Goal: Task Accomplishment & Management: Manage account settings

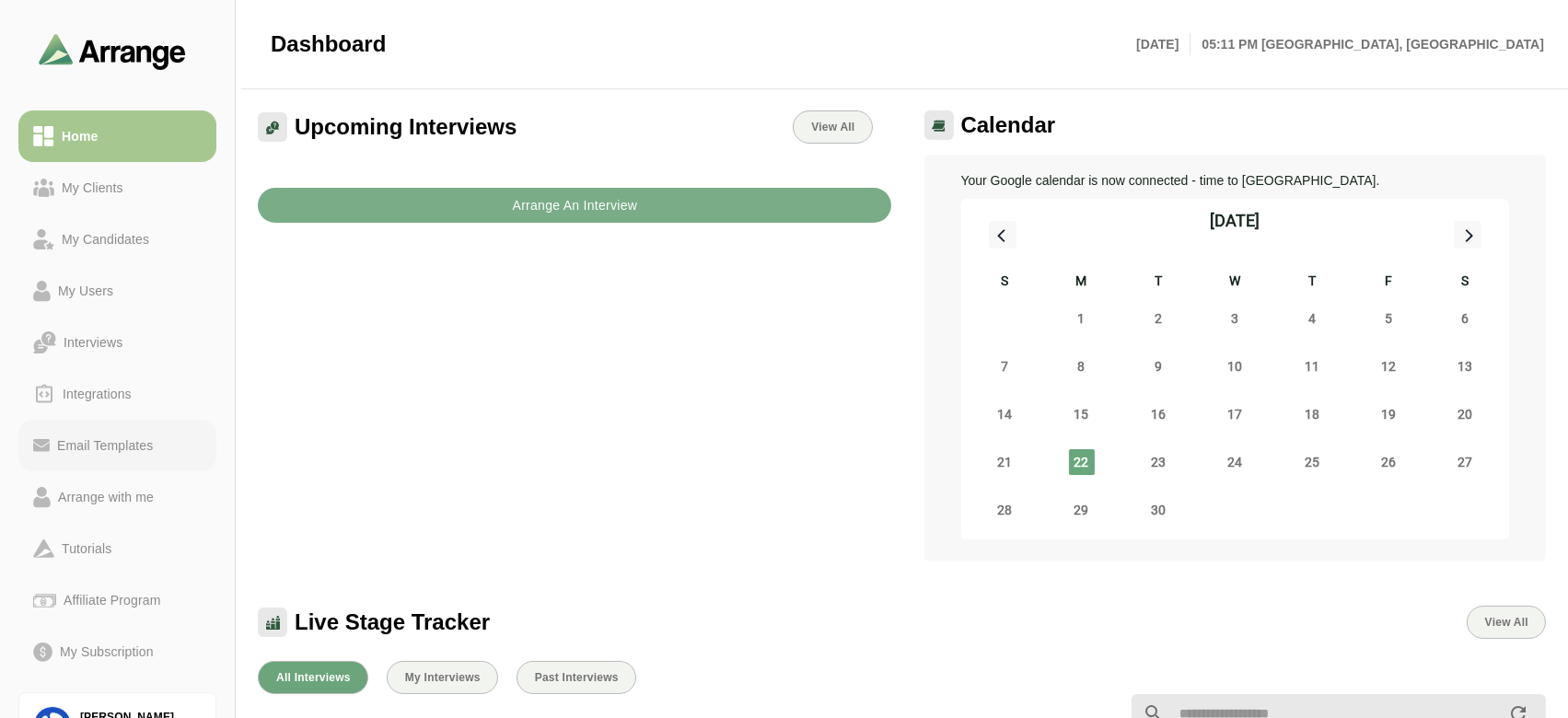
scroll to position [104, 0]
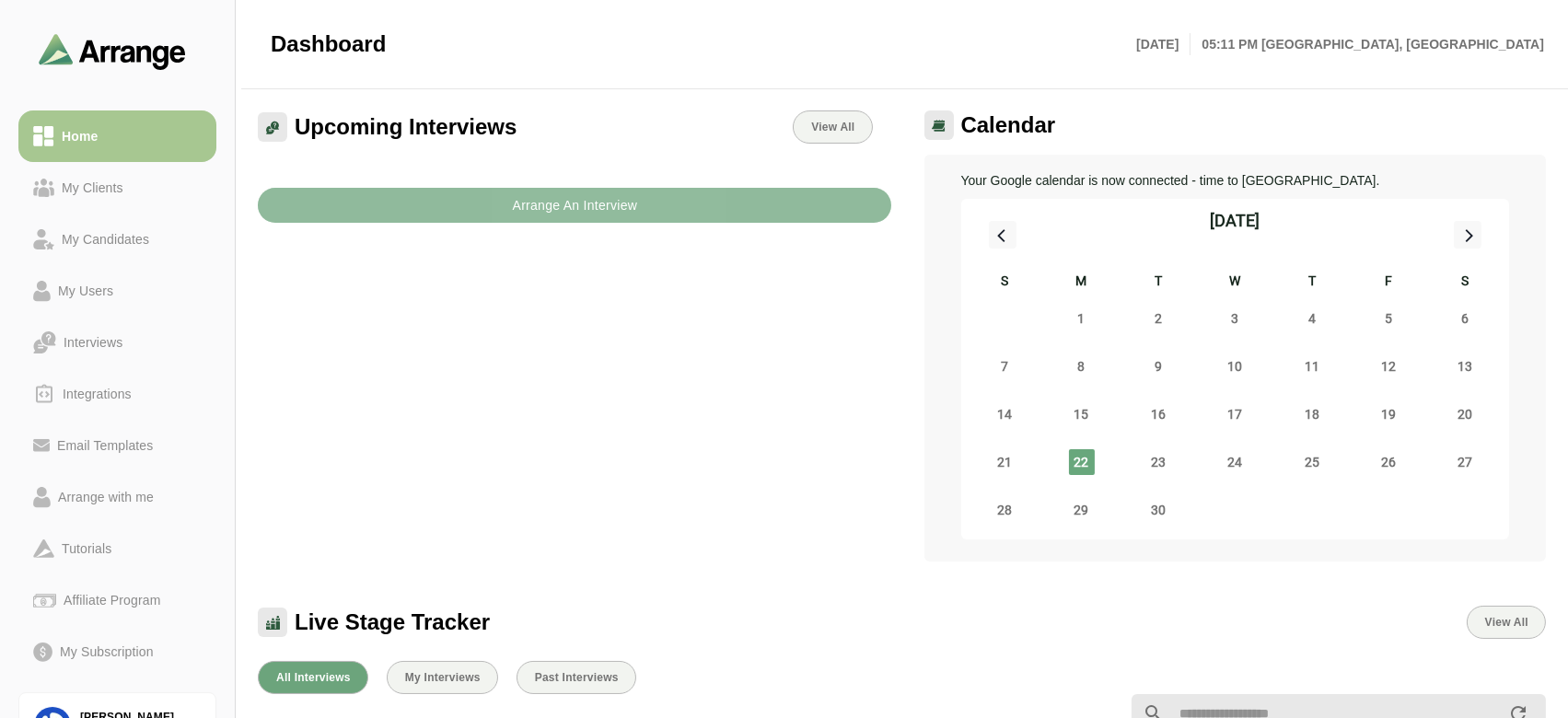
click at [596, 213] on b "Arrange An Interview" at bounding box center [574, 205] width 126 height 35
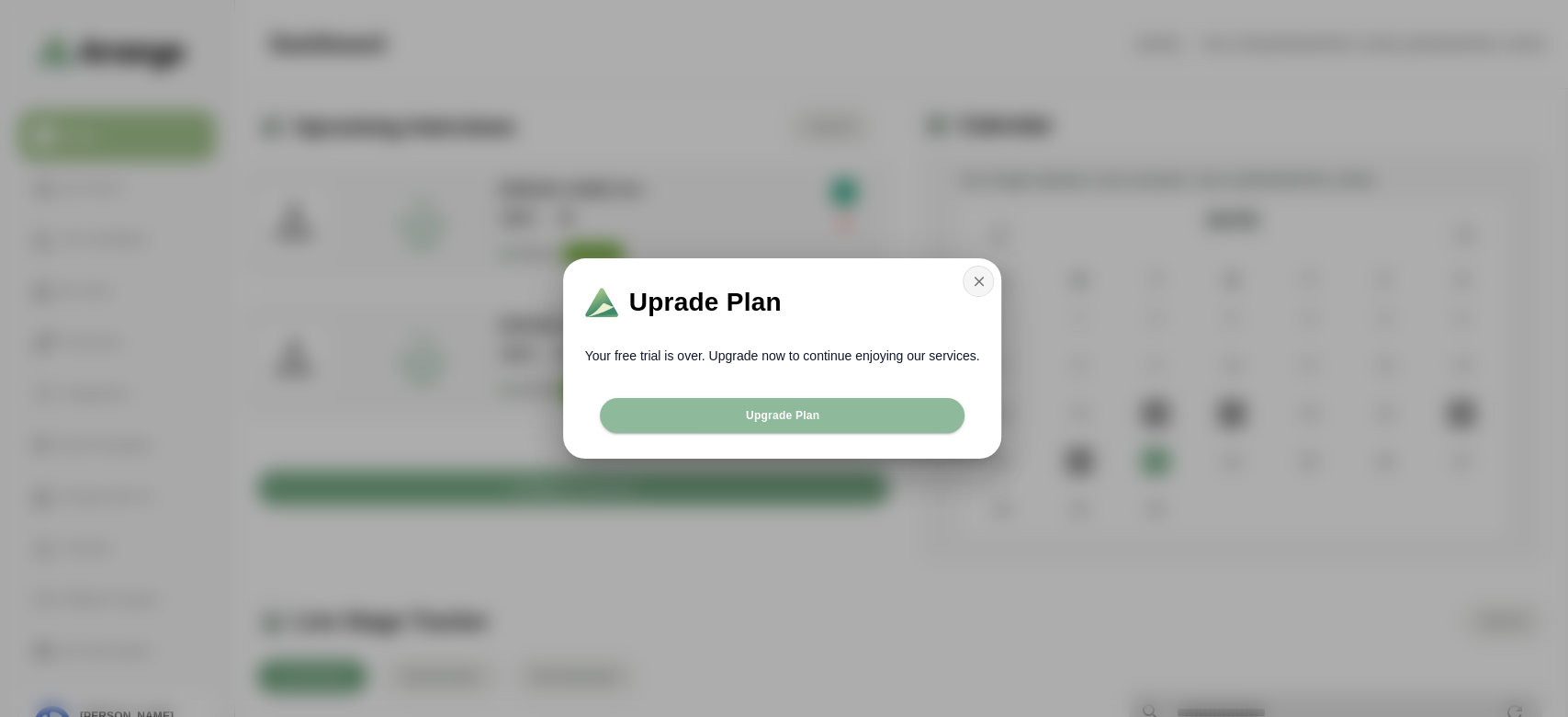
click at [989, 273] on button "button" at bounding box center [978, 280] width 31 height 31
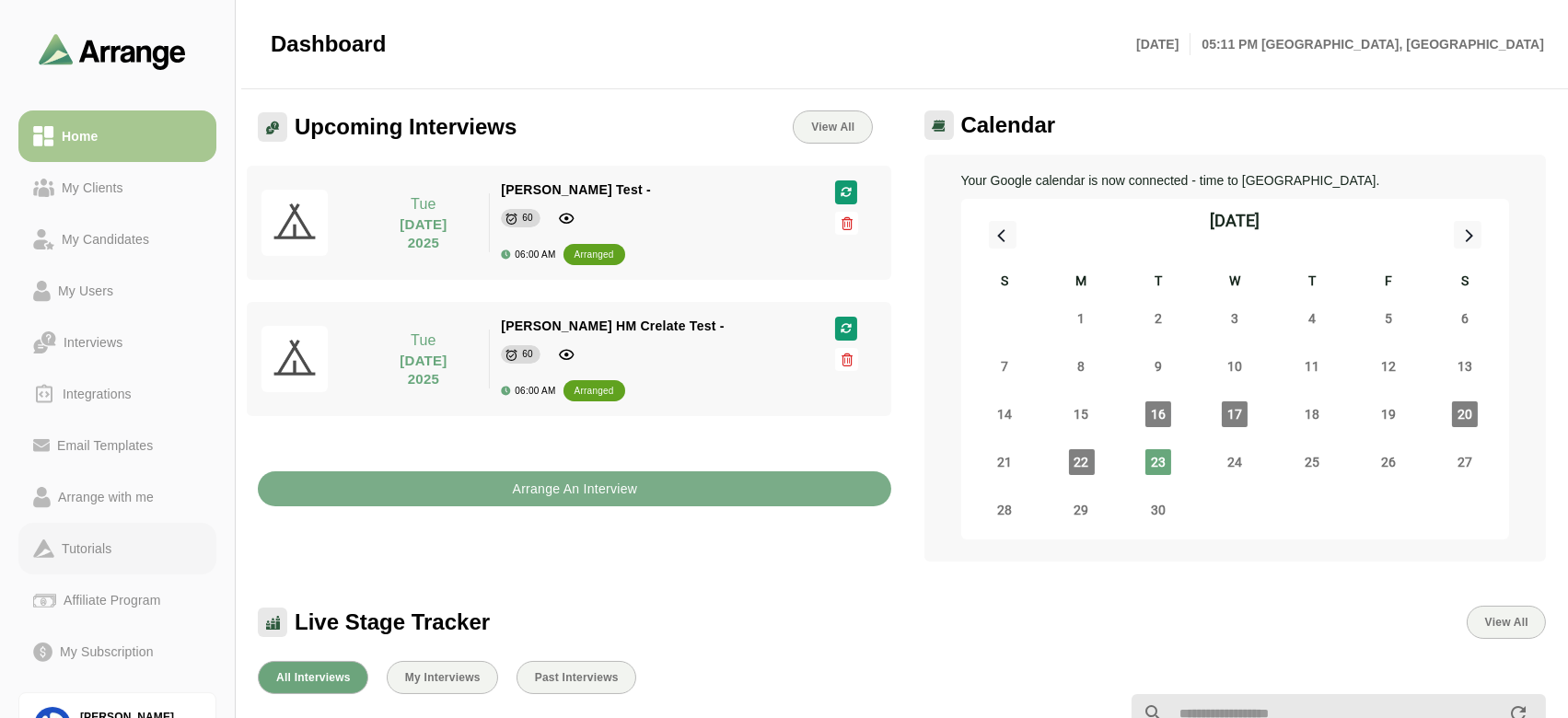
scroll to position [104, 0]
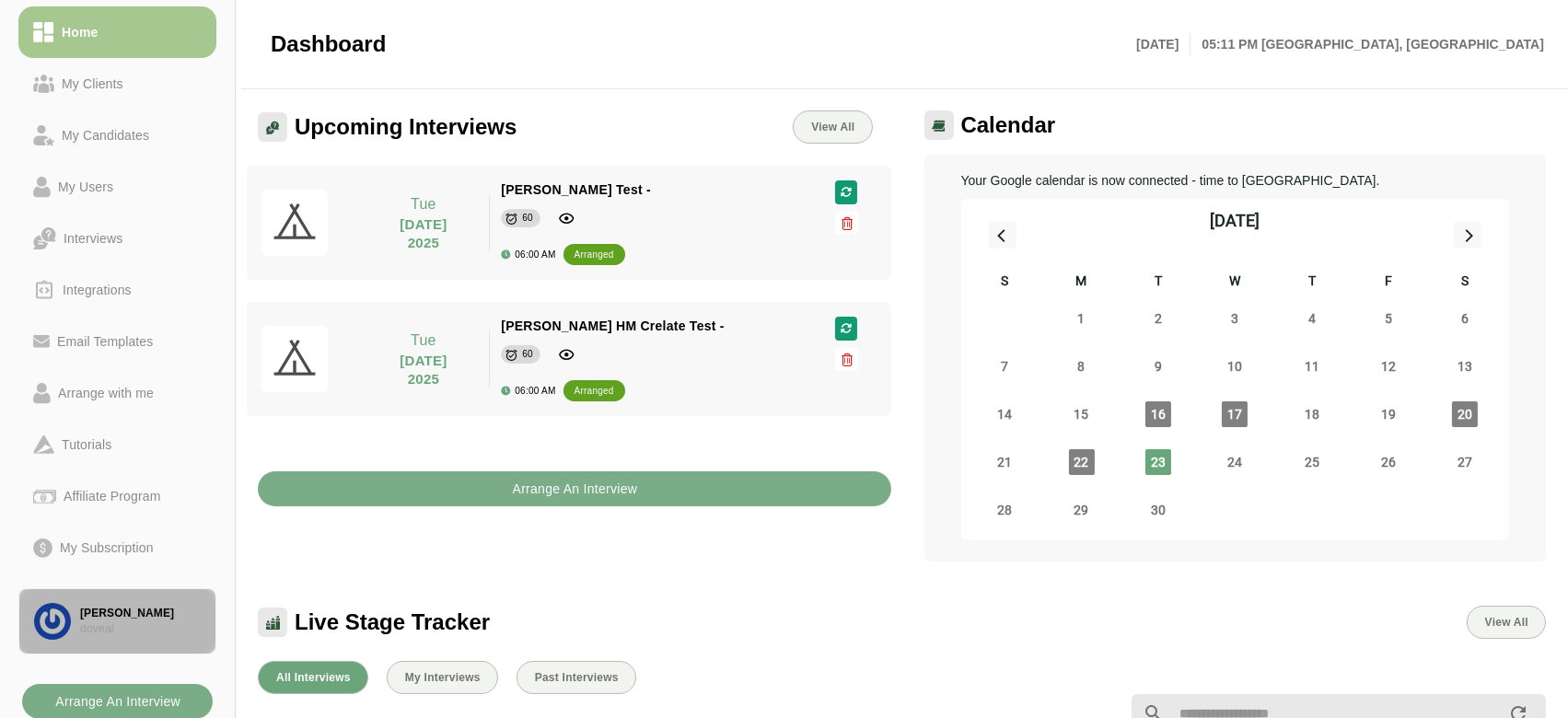
click at [108, 628] on div "doveai" at bounding box center [140, 629] width 121 height 16
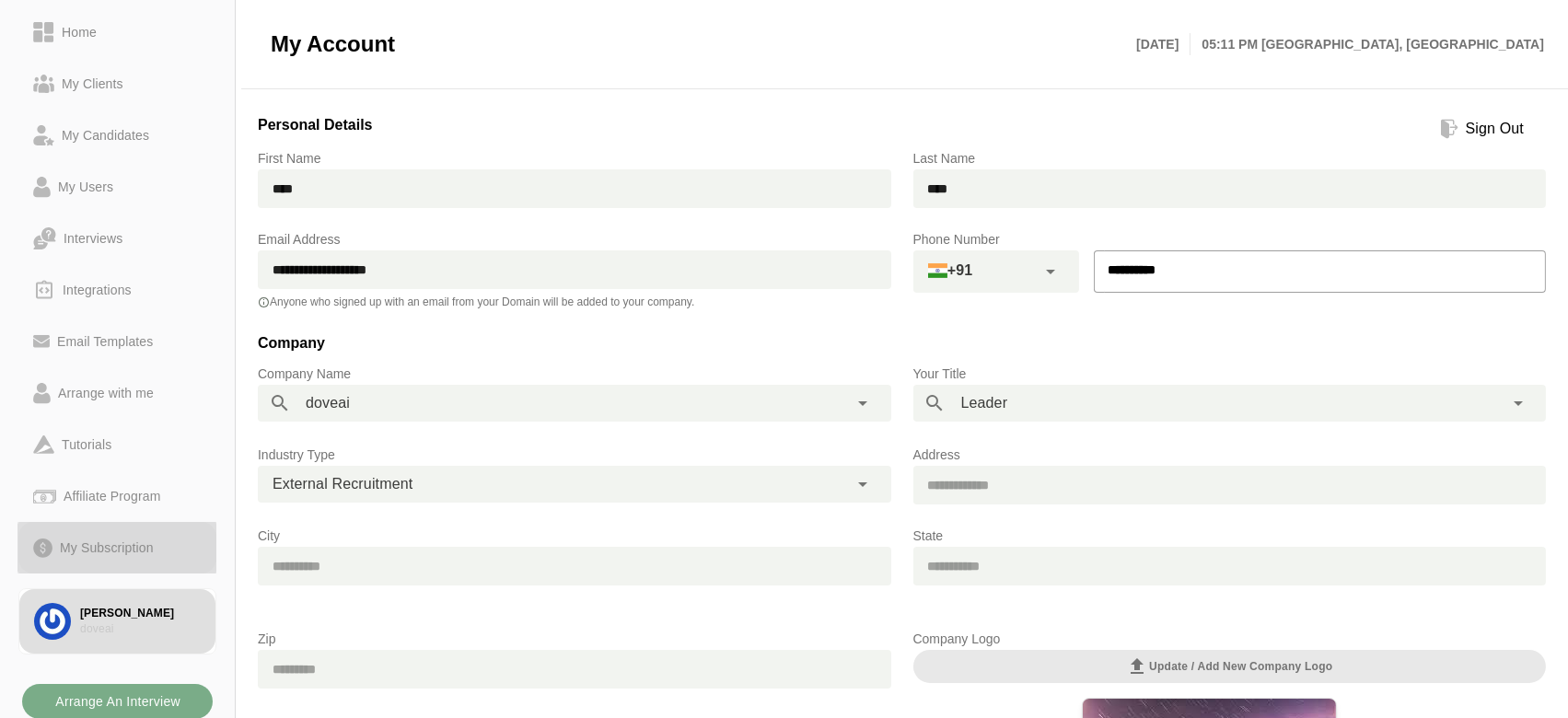
click at [97, 541] on div "My Subscription" at bounding box center [107, 547] width 109 height 22
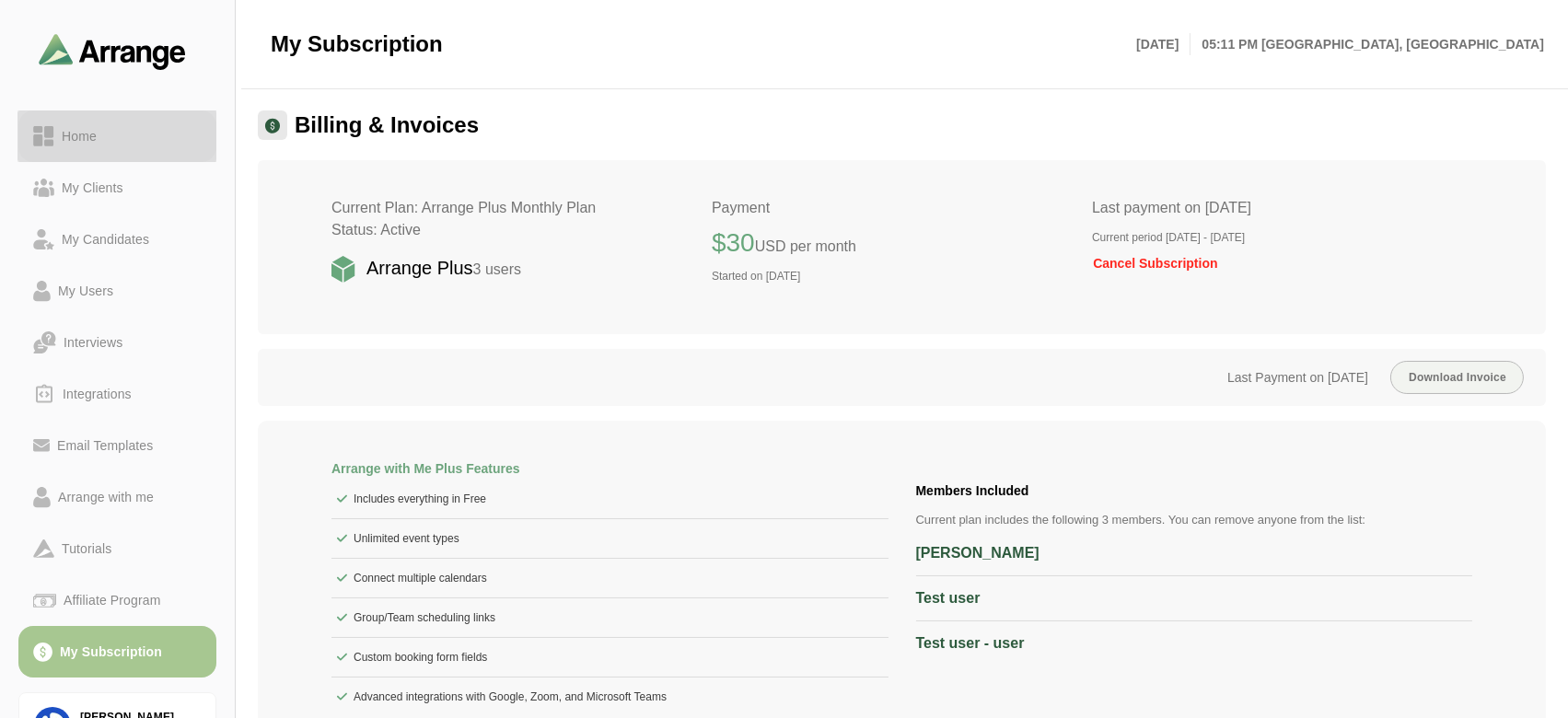
click at [96, 130] on div "Home" at bounding box center [79, 136] width 50 height 22
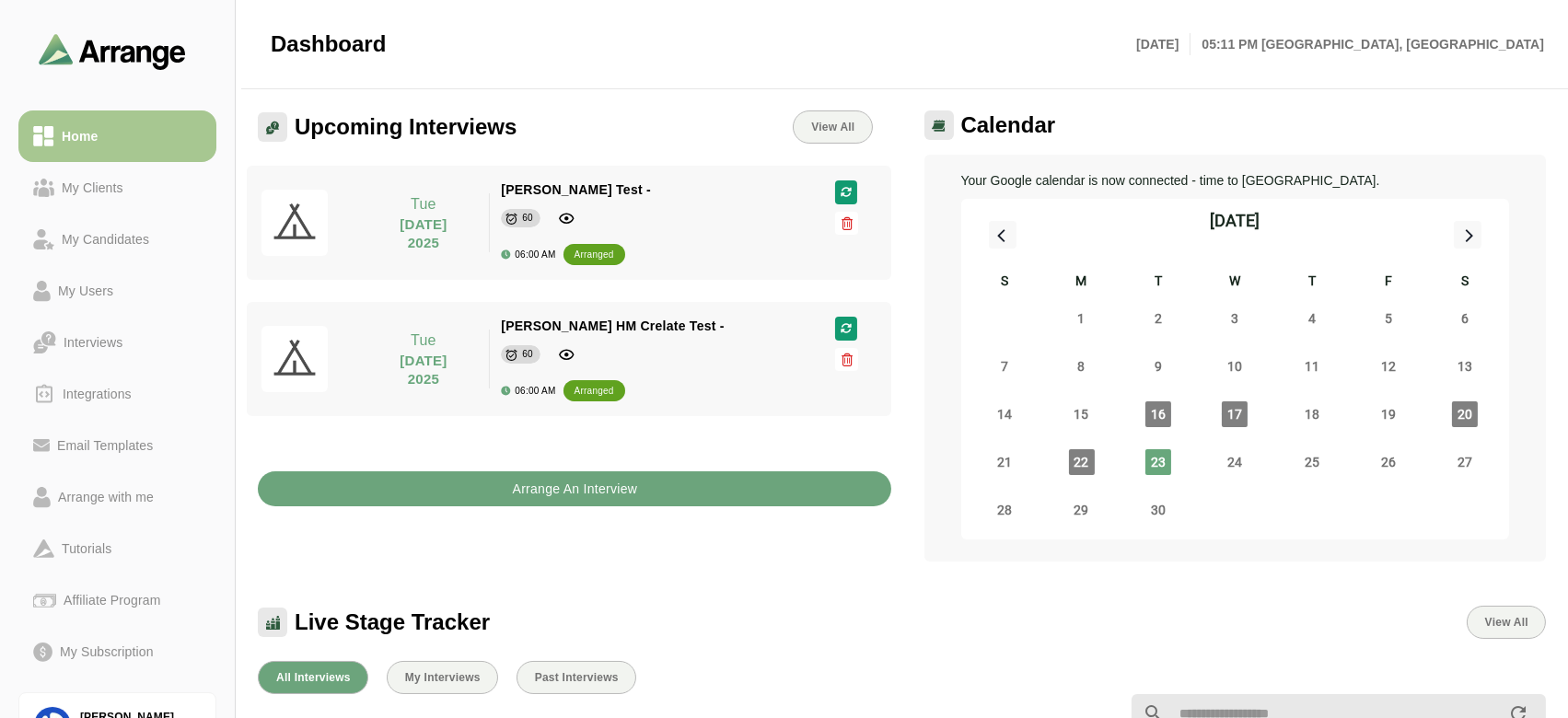
click at [492, 490] on button "Arrange An Interview" at bounding box center [574, 488] width 633 height 35
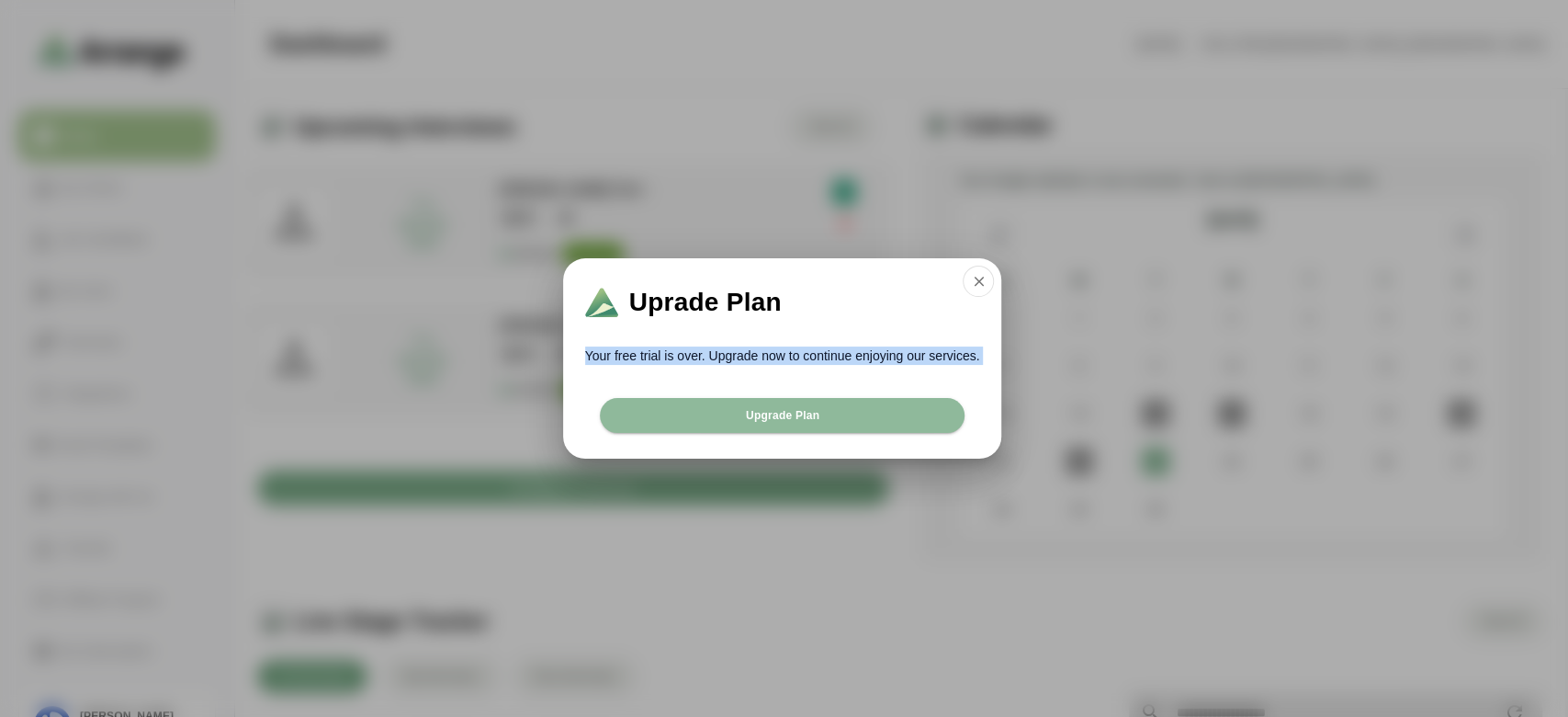
drag, startPoint x: 580, startPoint y: 347, endPoint x: 980, endPoint y: 417, distance: 406.1
click at [980, 417] on div "Uprade Plan Your free trial is over. Upgrade now to continue enjoying our servi…" at bounding box center [783, 358] width 440 height 200
click at [588, 365] on div "Your free trial is over. Upgrade now to continue enjoying our services." at bounding box center [783, 368] width 440 height 59
drag, startPoint x: 580, startPoint y: 357, endPoint x: 1009, endPoint y: 357, distance: 429.0
click at [1009, 357] on div "Uprade Plan Your free trial is over. Upgrade now to continue enjoying our servi…" at bounding box center [783, 358] width 542 height 200
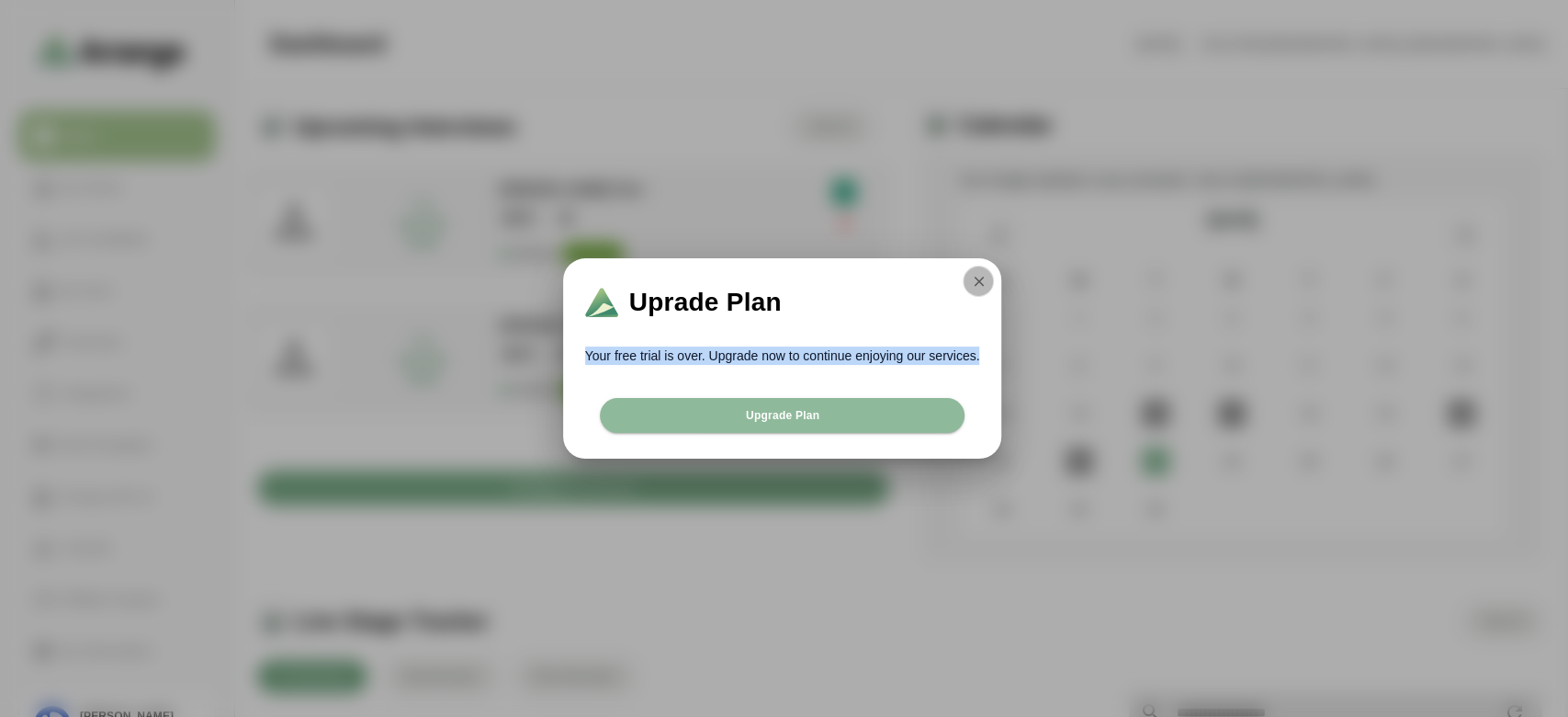
click at [989, 287] on button "button" at bounding box center [978, 280] width 31 height 31
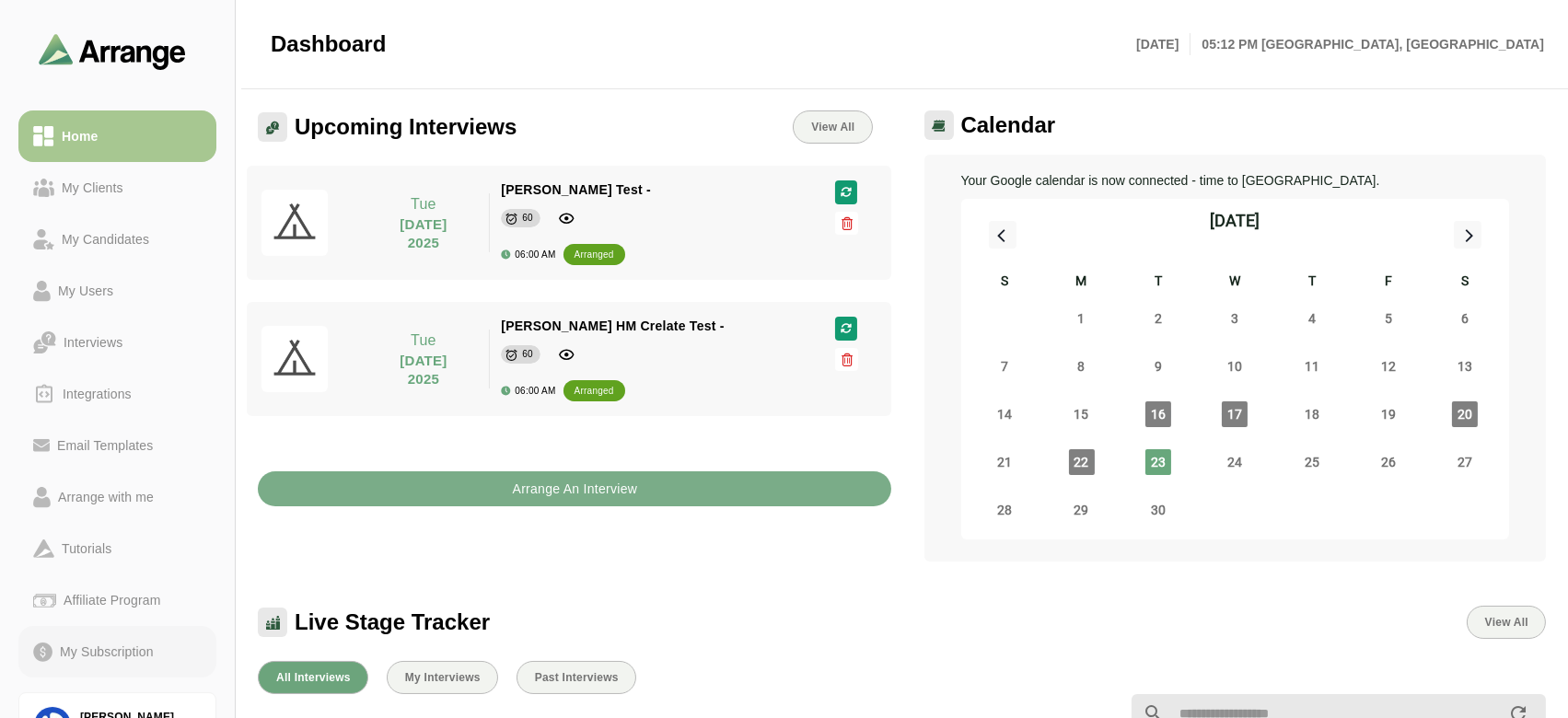
scroll to position [104, 0]
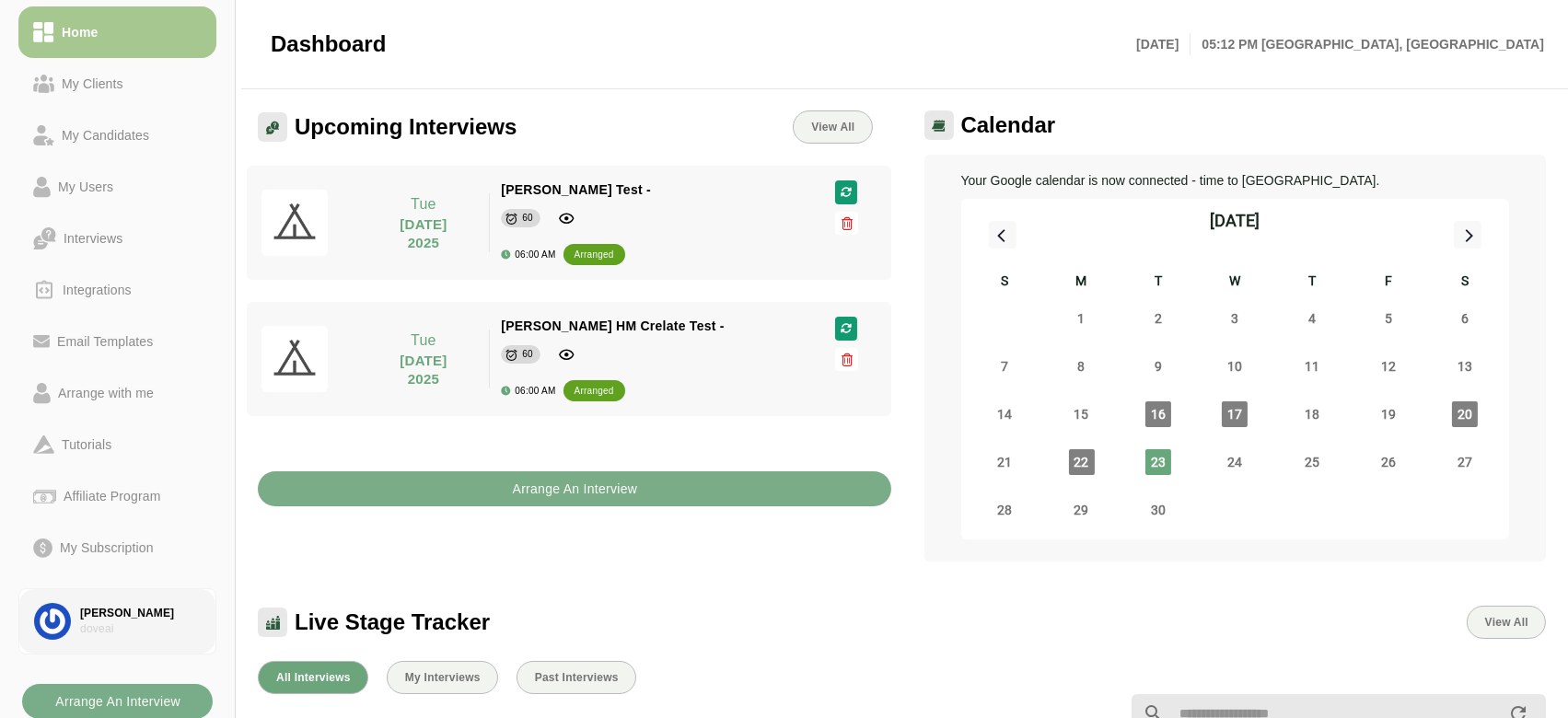
click at [135, 627] on div "doveai" at bounding box center [140, 629] width 121 height 16
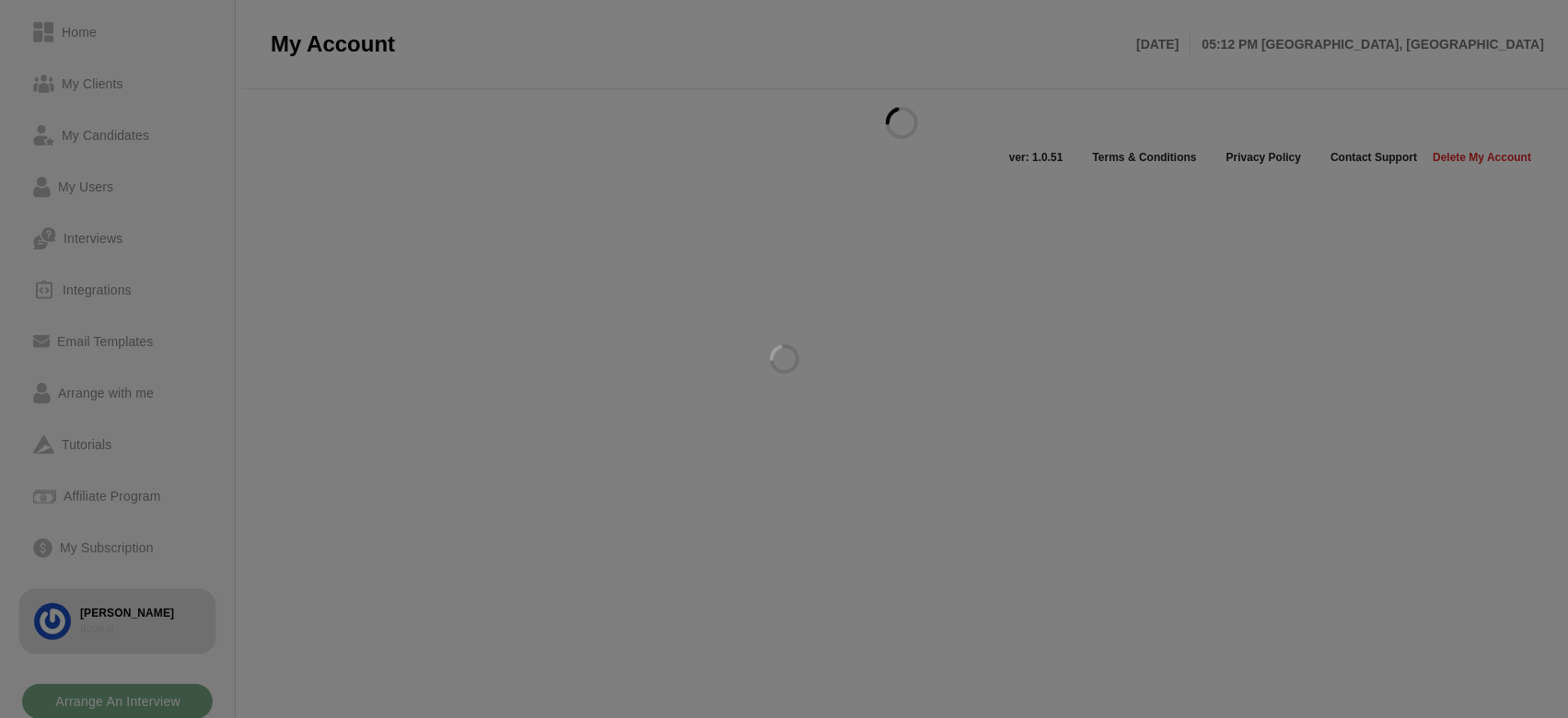
click at [124, 546] on div at bounding box center [784, 359] width 1568 height 718
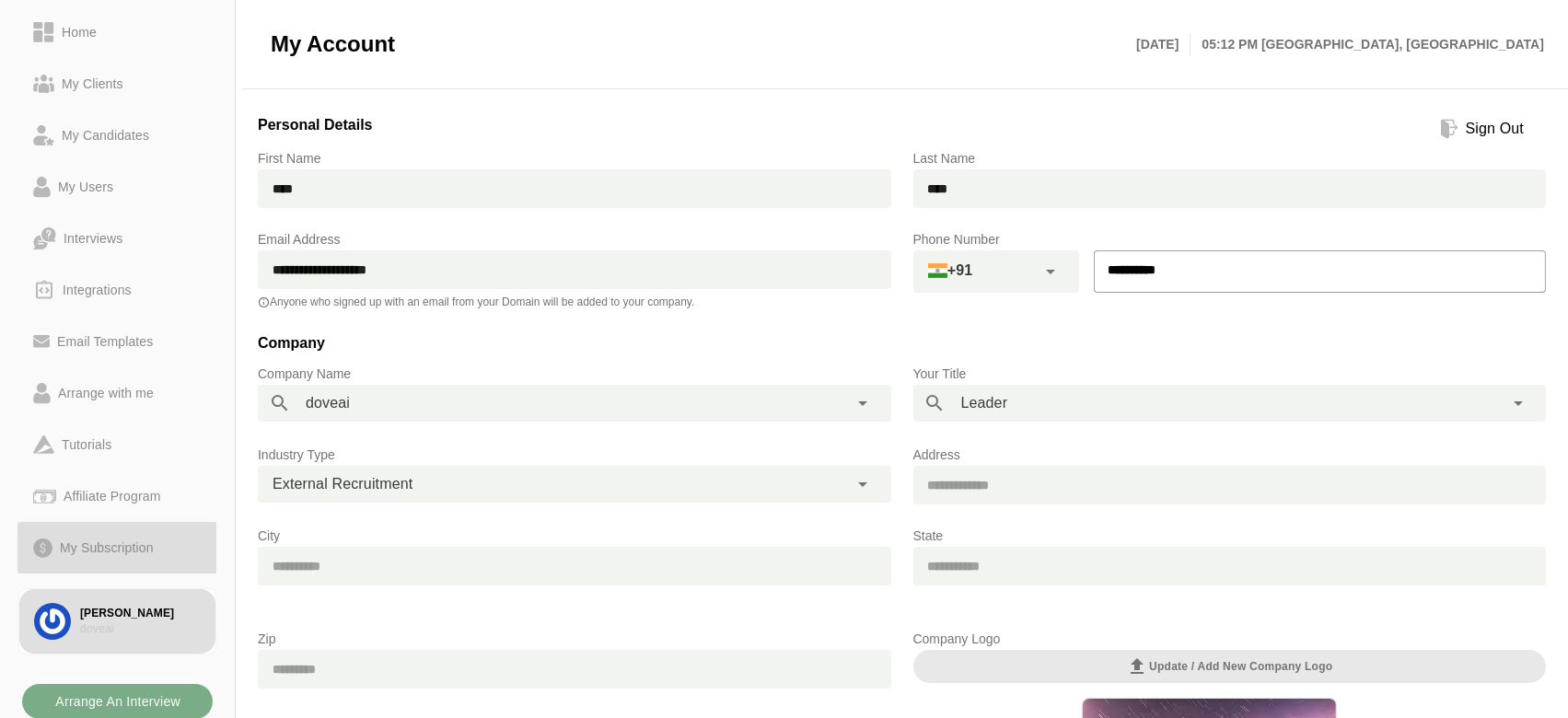
click at [124, 546] on div "My Subscription" at bounding box center [107, 547] width 109 height 22
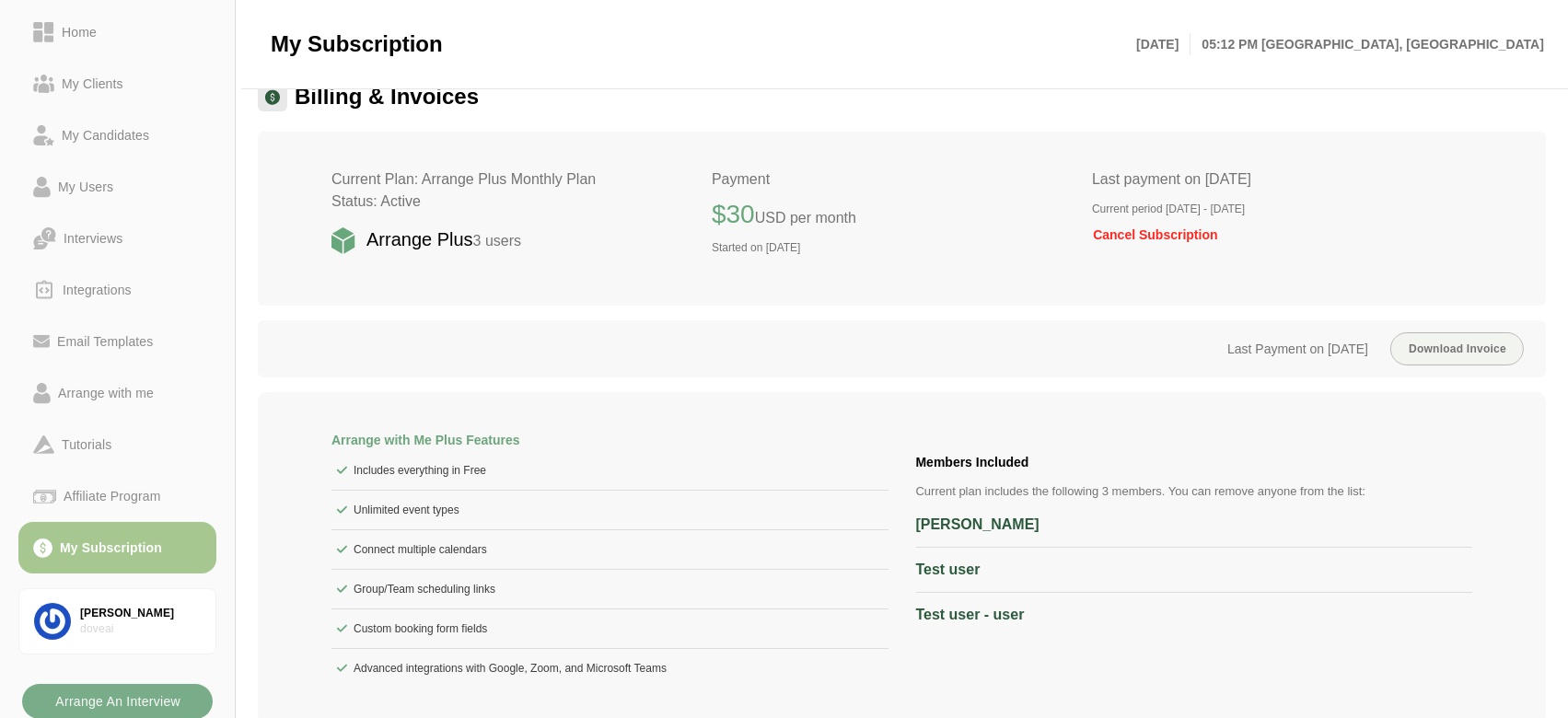
scroll to position [218, 0]
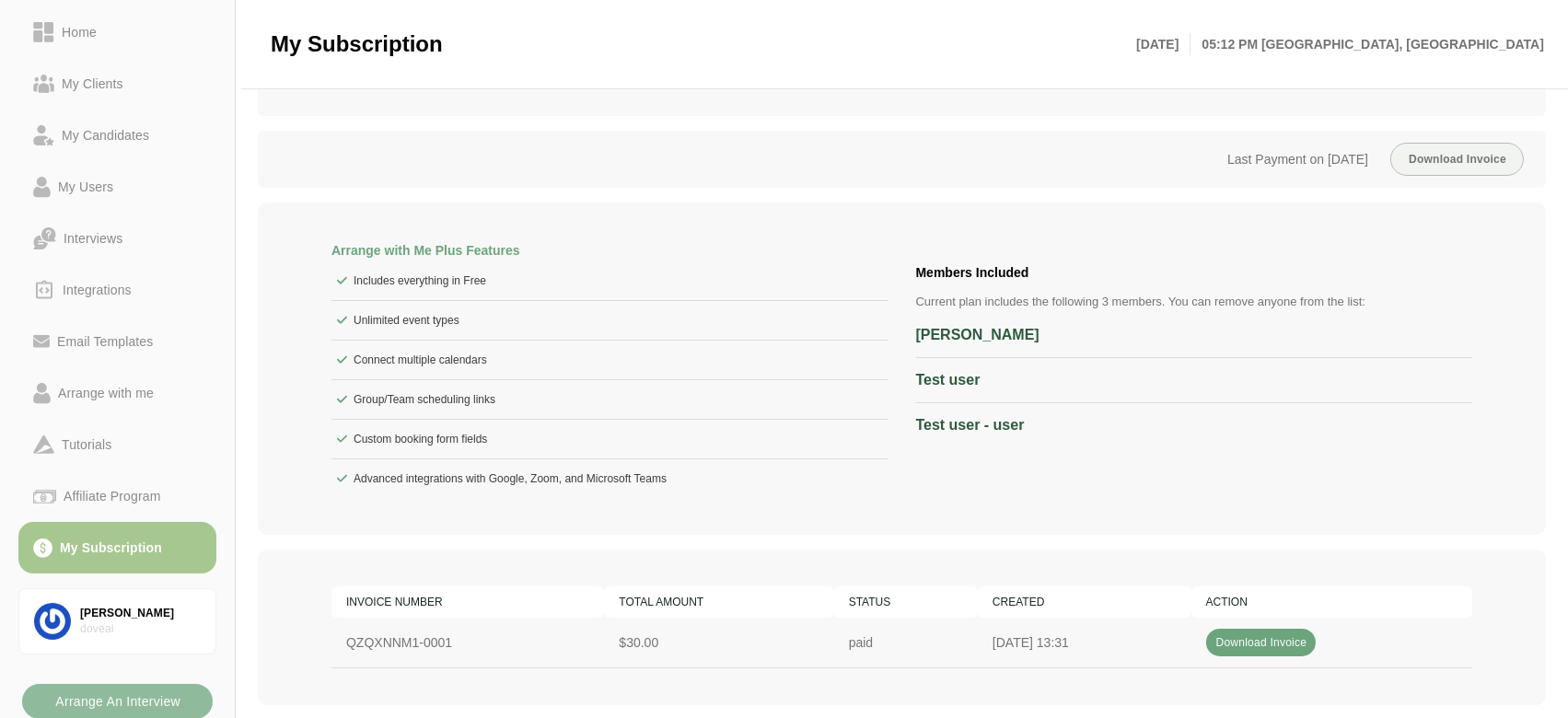
click at [140, 688] on b "Arrange An Interview" at bounding box center [117, 701] width 126 height 35
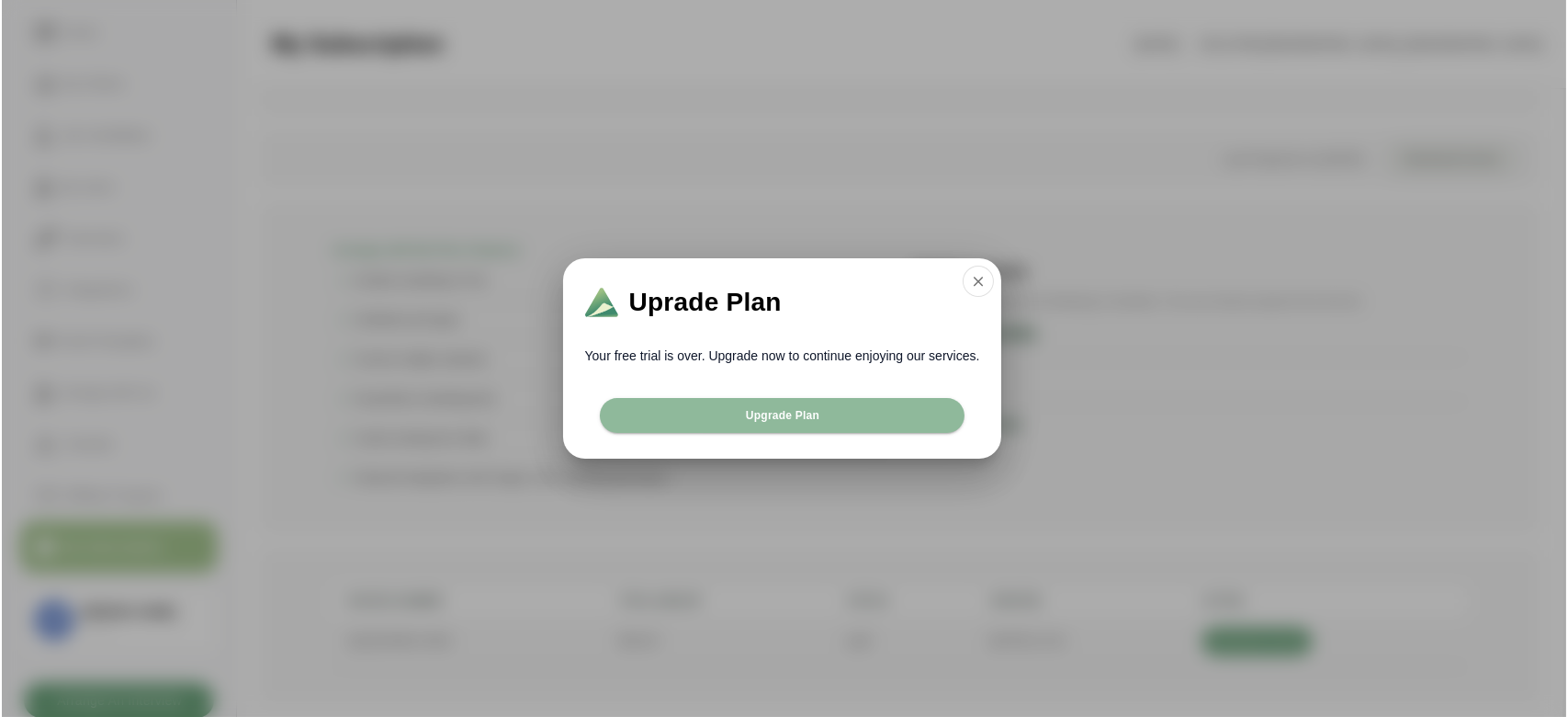
scroll to position [0, 0]
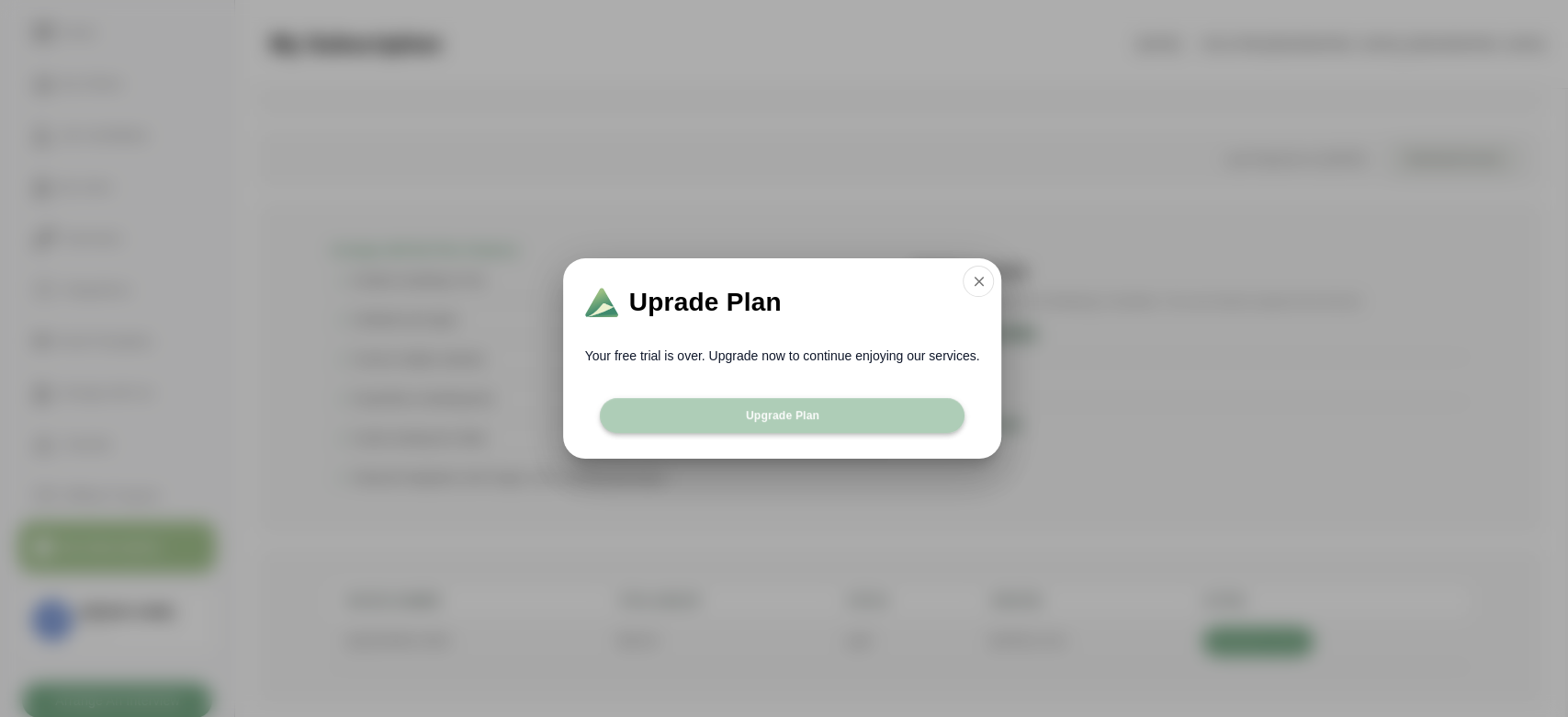
click at [810, 413] on span "Upgrade Plan" at bounding box center [782, 415] width 75 height 15
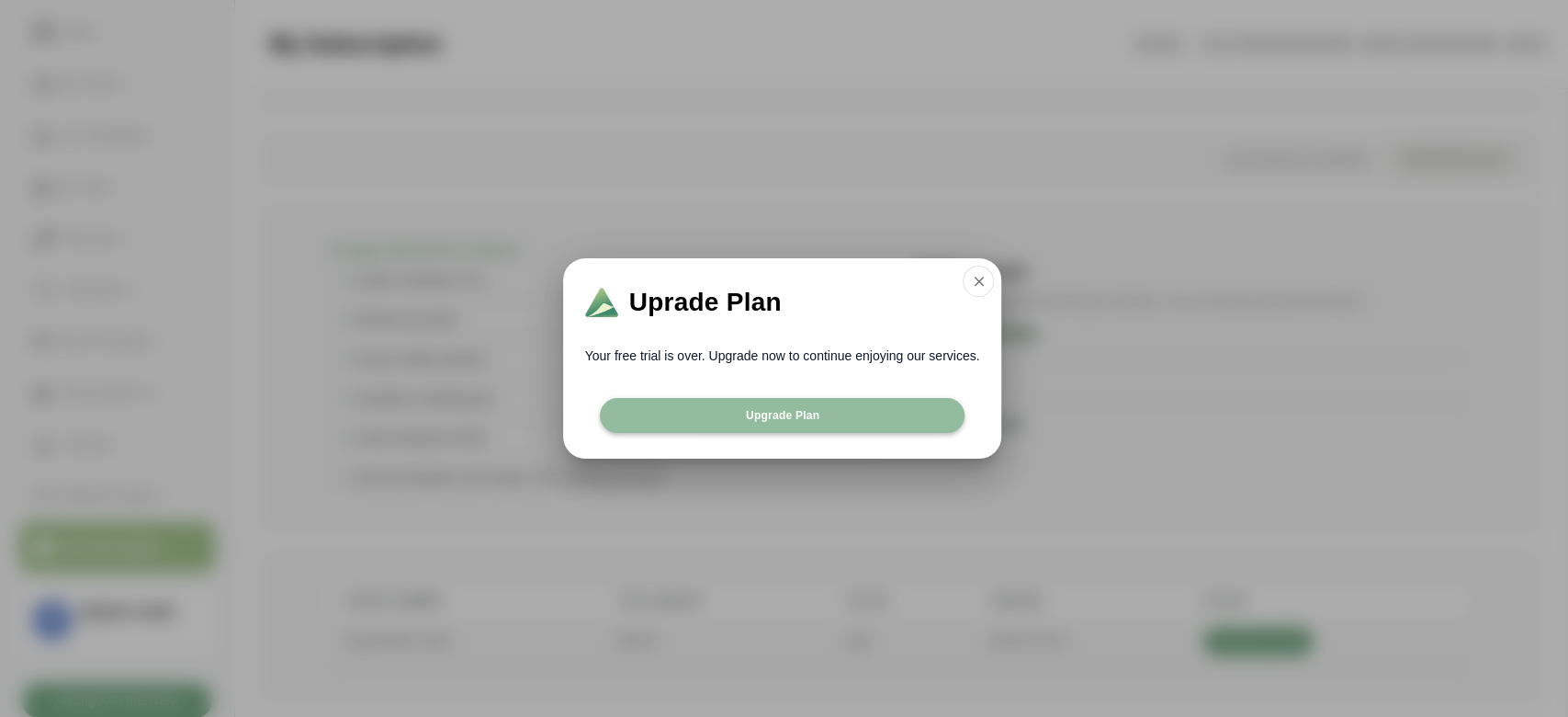
click at [810, 413] on span "Upgrade Plan" at bounding box center [782, 415] width 75 height 15
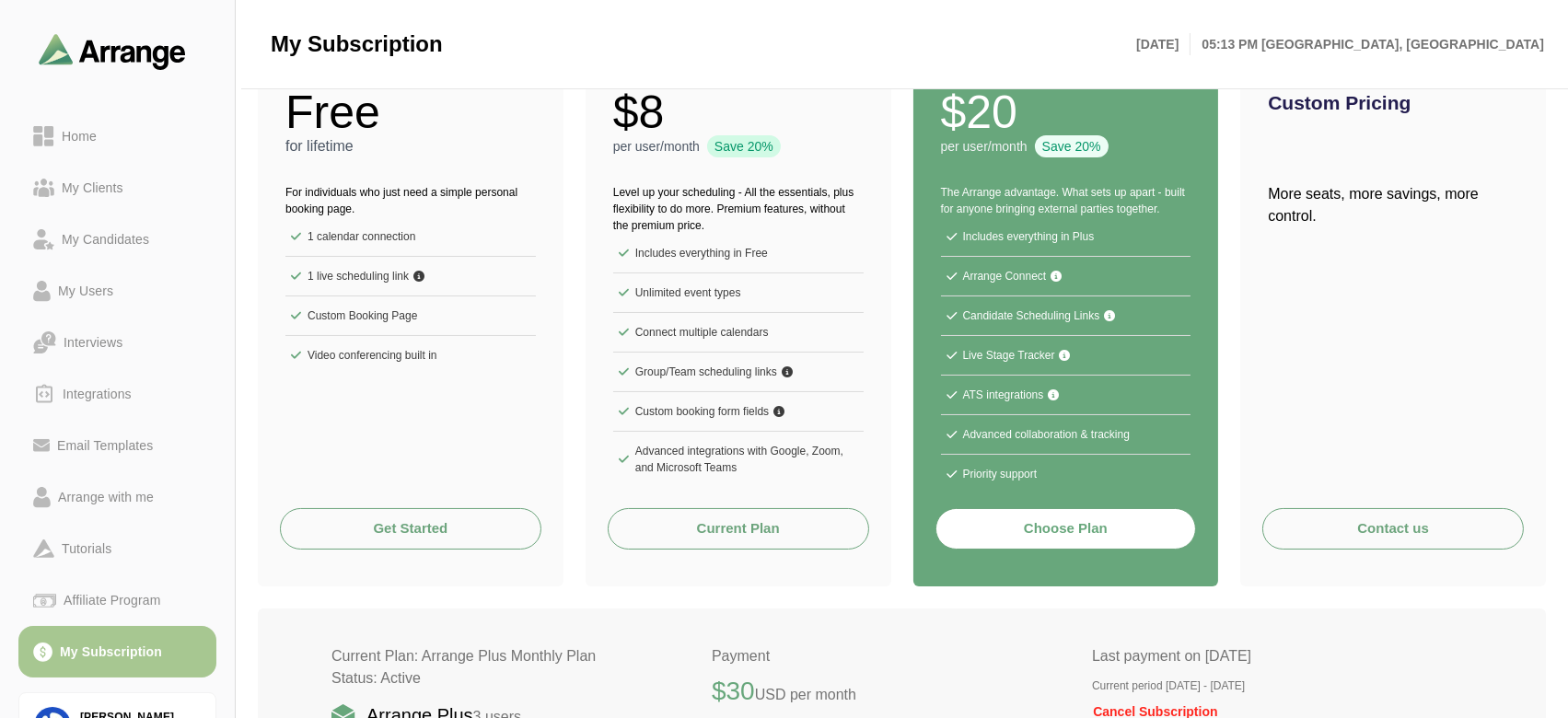
scroll to position [191, 0]
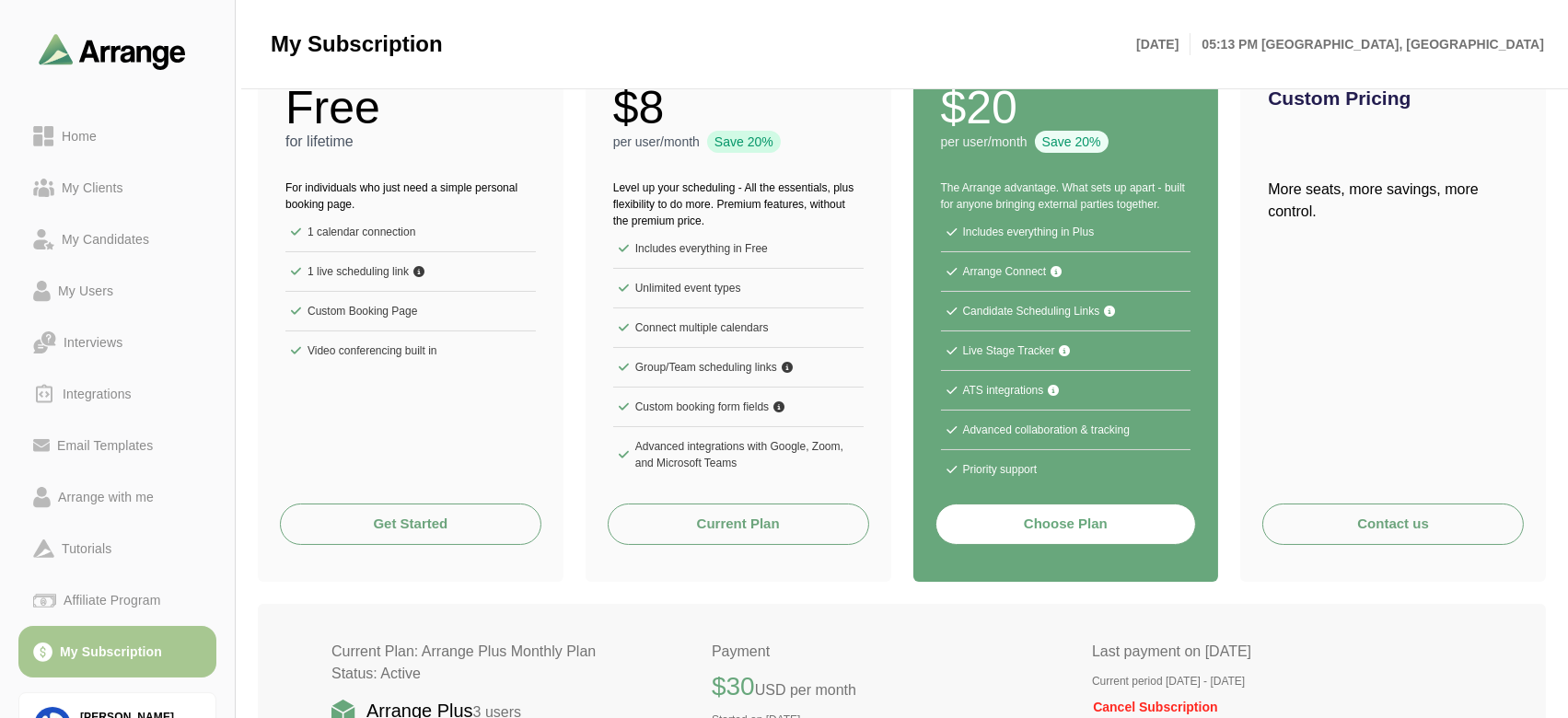
click at [764, 526] on button "Current Plan" at bounding box center [738, 523] width 262 height 41
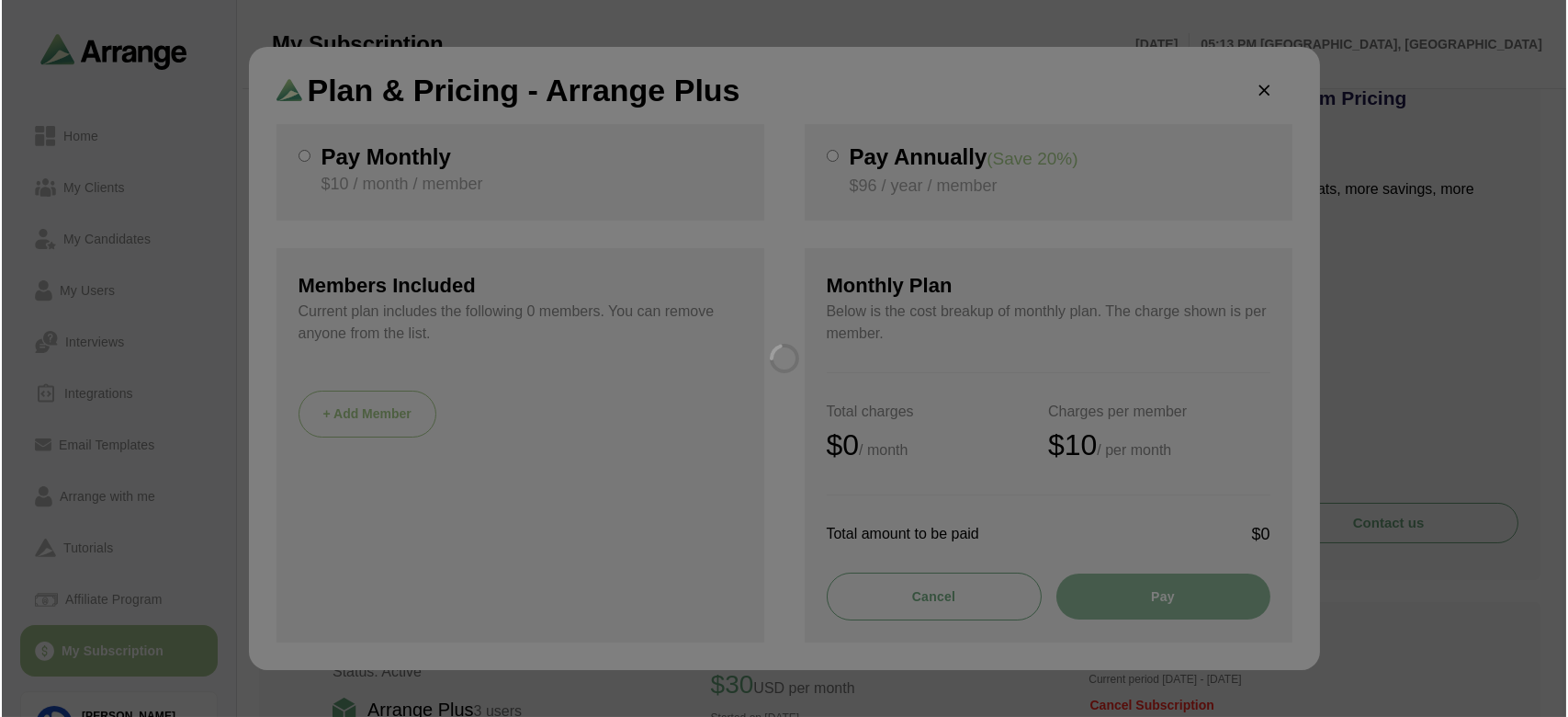
scroll to position [0, 0]
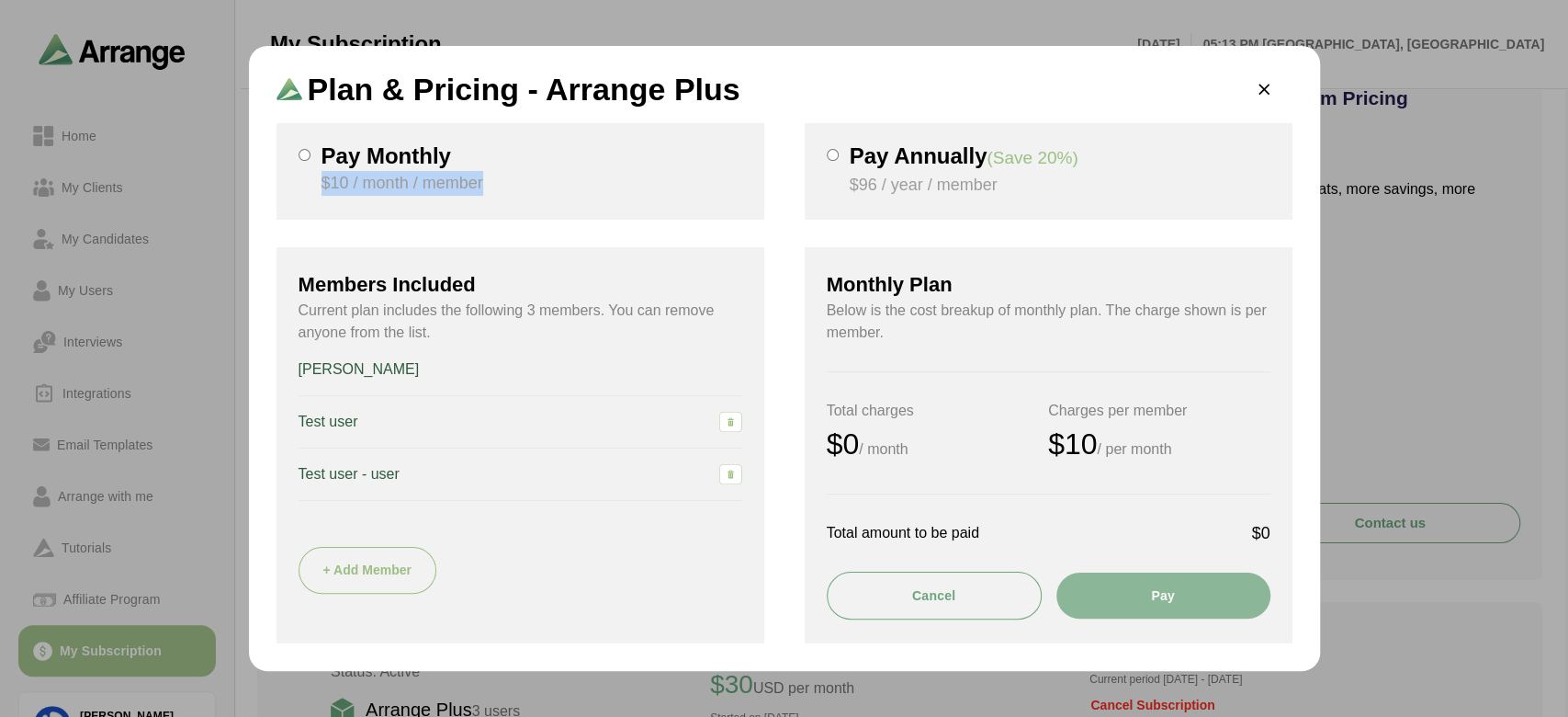
drag, startPoint x: 322, startPoint y: 178, endPoint x: 562, endPoint y: 201, distance: 241.1
click at [562, 201] on div "Pay Monthly $10 / month / member" at bounding box center [519, 172] width 487 height 97
click at [1260, 92] on icon "button" at bounding box center [1264, 90] width 19 height 19
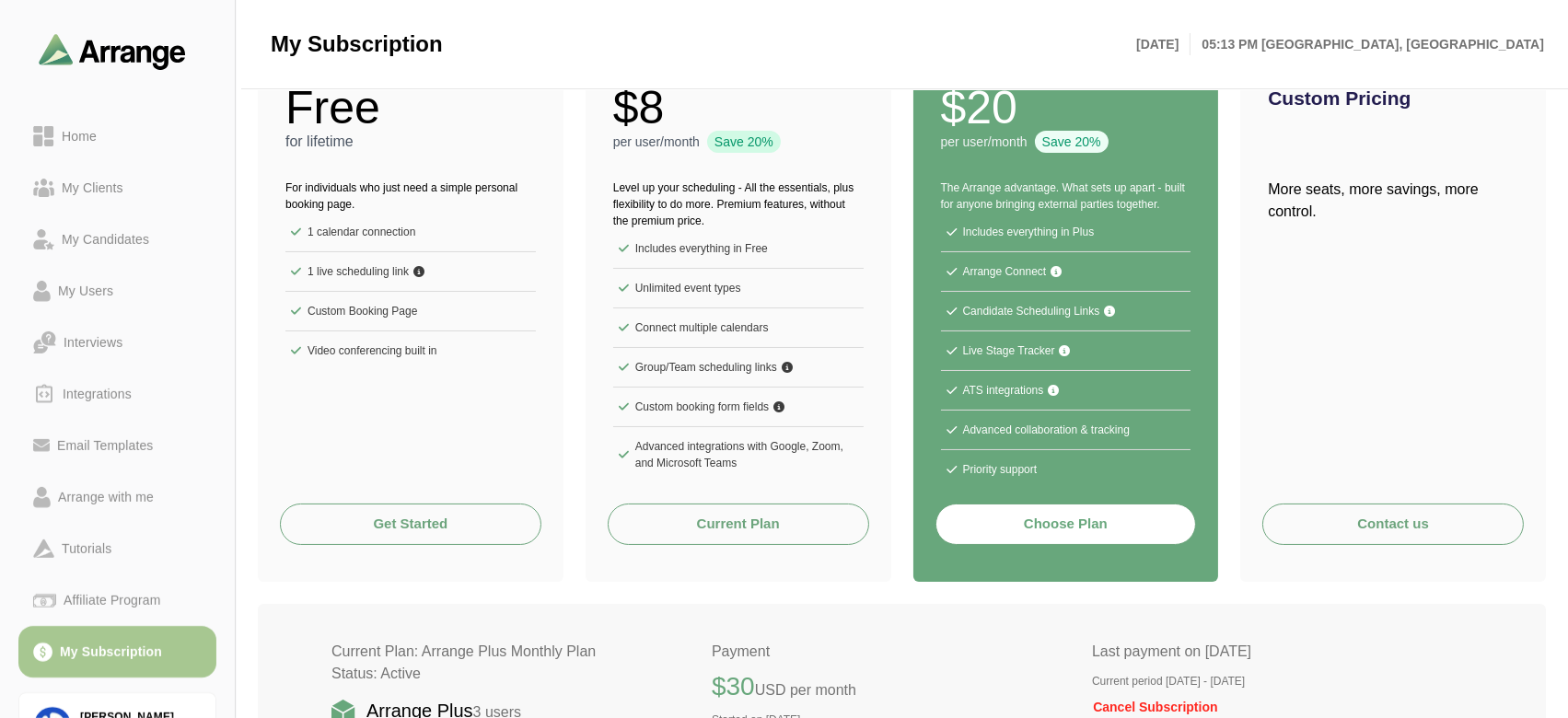
scroll to position [134, 0]
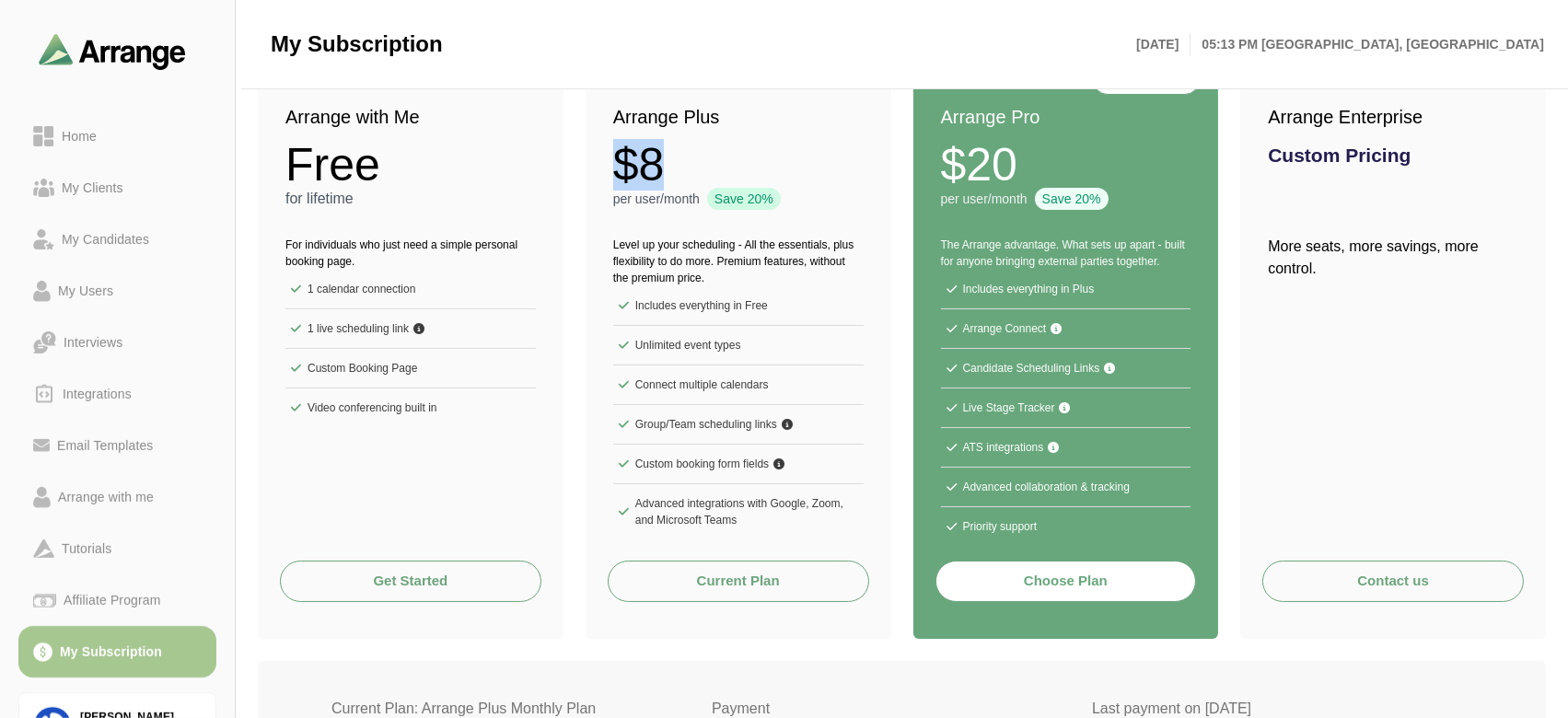
drag, startPoint x: 605, startPoint y: 159, endPoint x: 678, endPoint y: 169, distance: 73.7
click at [678, 169] on div "Arrange Plus $8 per user/month Save 20%" at bounding box center [738, 147] width 306 height 134
click at [678, 169] on div "$8" at bounding box center [738, 165] width 251 height 46
click at [769, 579] on button "Current Plan" at bounding box center [738, 580] width 262 height 41
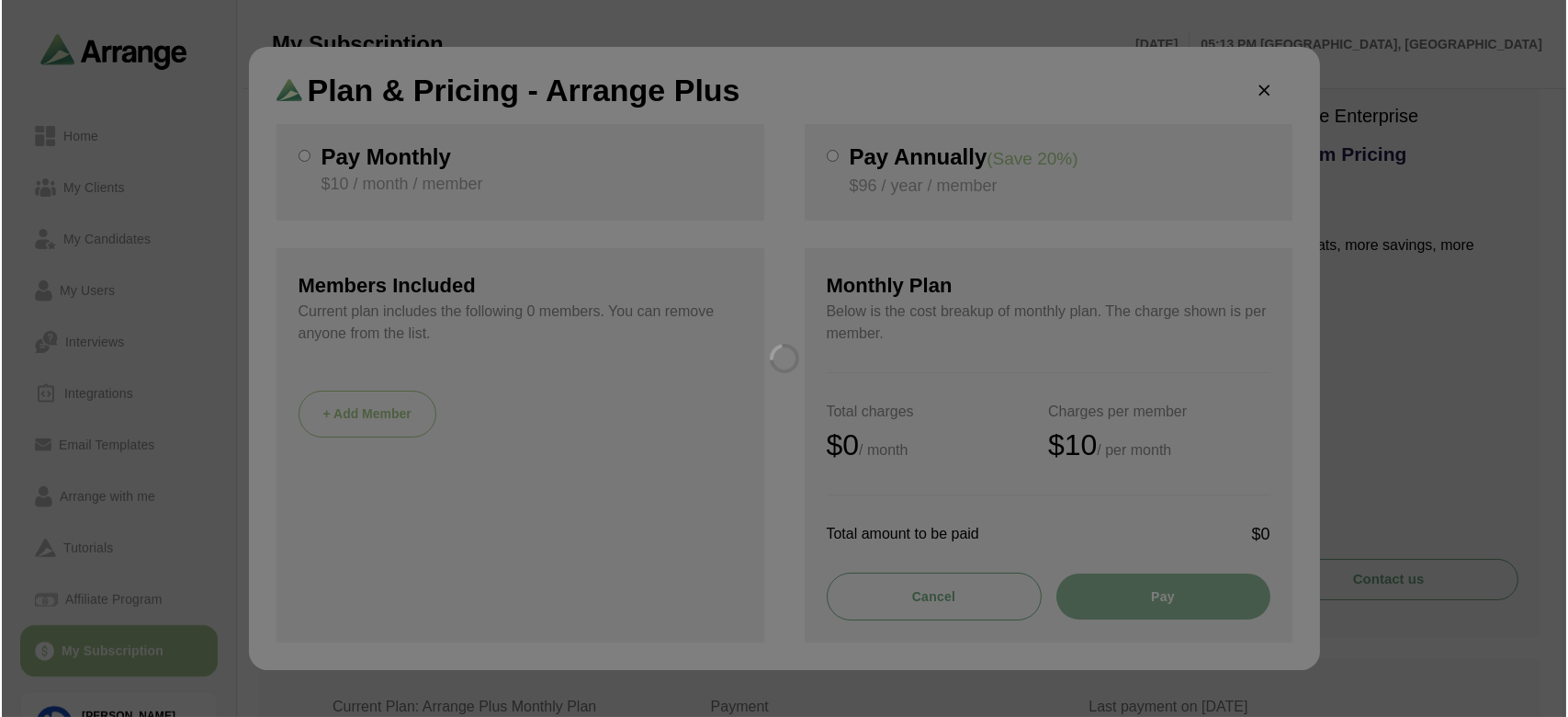
scroll to position [0, 0]
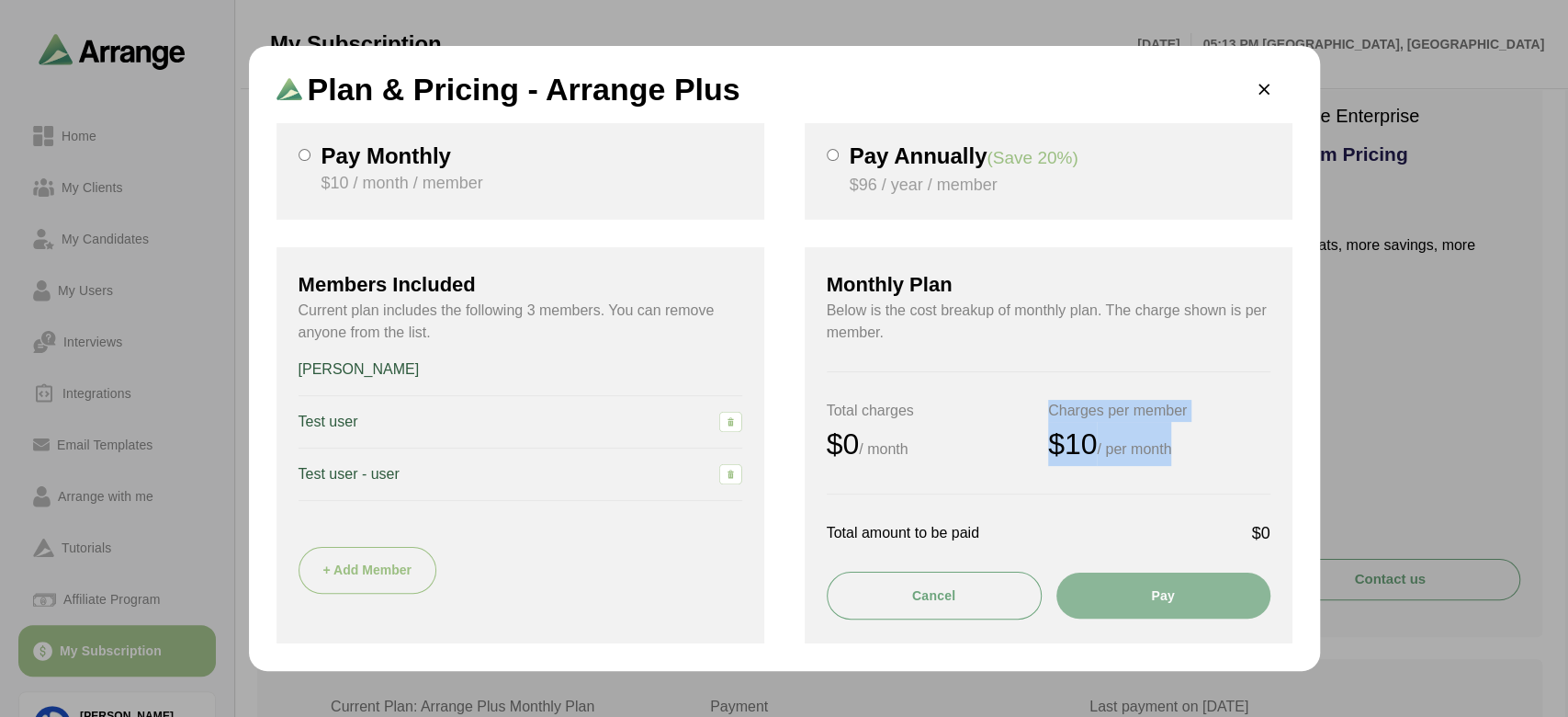
drag, startPoint x: 1047, startPoint y: 444, endPoint x: 1174, endPoint y: 456, distance: 127.6
click at [1174, 456] on div "Total charges $0 / month Charges per member $10 / per month" at bounding box center [1048, 433] width 444 height 124
click at [1117, 490] on div "Total charges $0 / month Charges per member $10 / per month" at bounding box center [1048, 433] width 444 height 124
drag, startPoint x: 1052, startPoint y: 443, endPoint x: 1217, endPoint y: 440, distance: 165.0
click at [1217, 440] on div "$96 / per year" at bounding box center [1159, 444] width 222 height 44
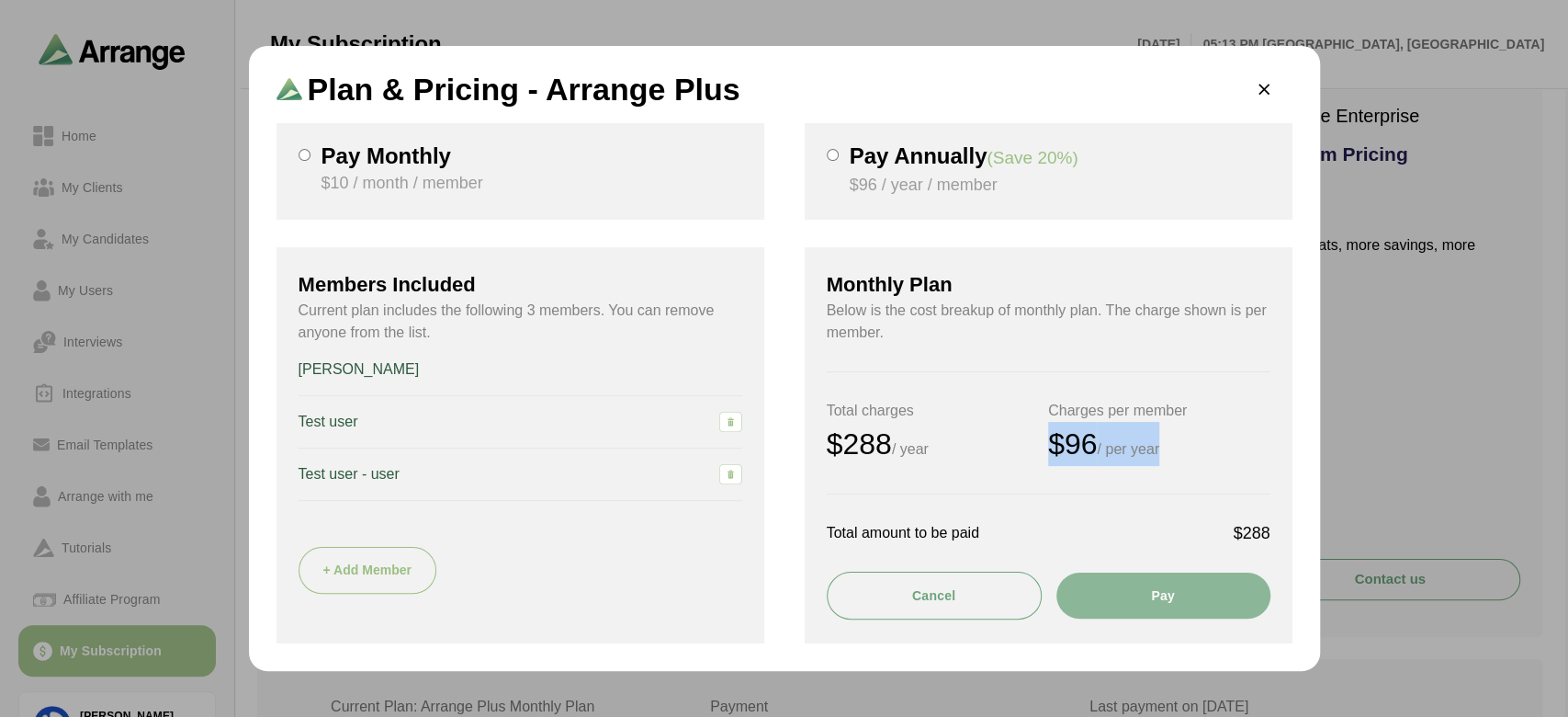
click at [1217, 440] on div "$96 / per year" at bounding box center [1159, 444] width 222 height 44
click at [826, 168] on div at bounding box center [832, 172] width 12 height 53
click at [1261, 99] on icon "button" at bounding box center [1264, 90] width 19 height 19
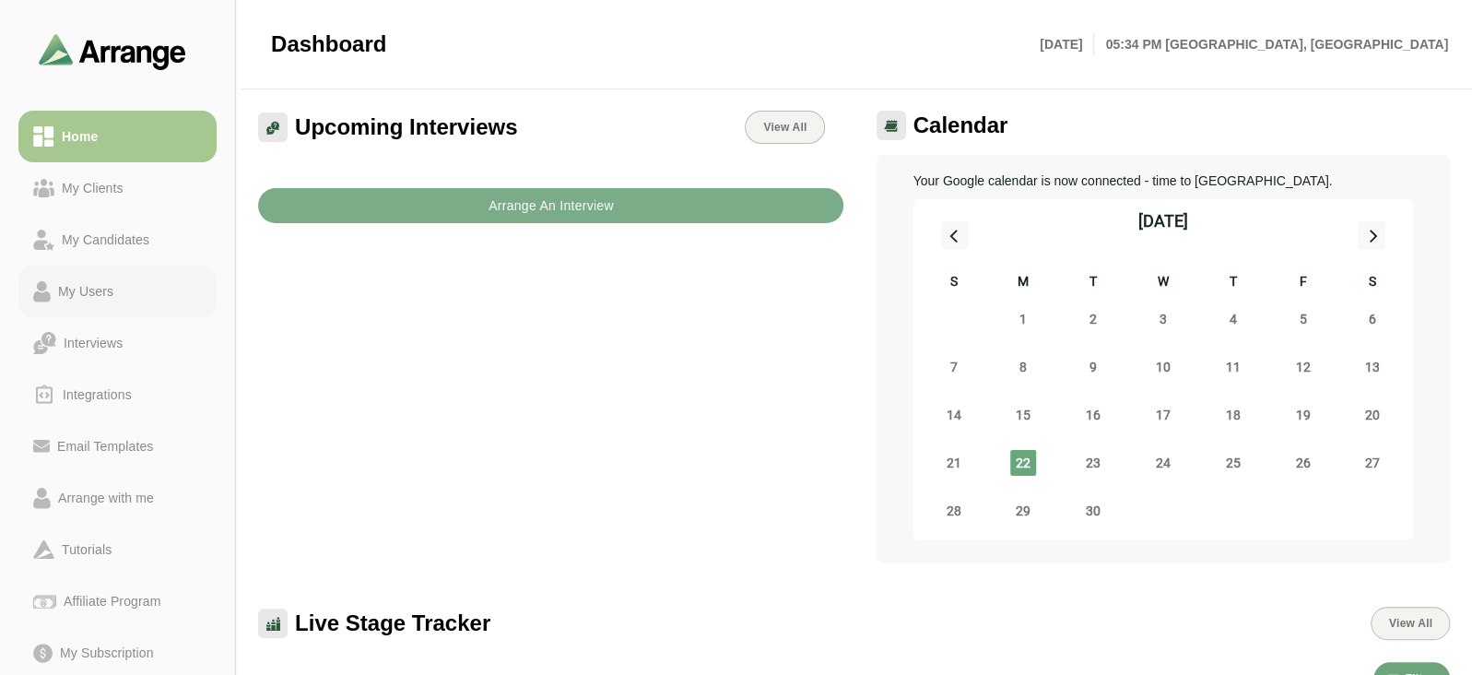
click at [97, 287] on div "My Users" at bounding box center [86, 291] width 70 height 22
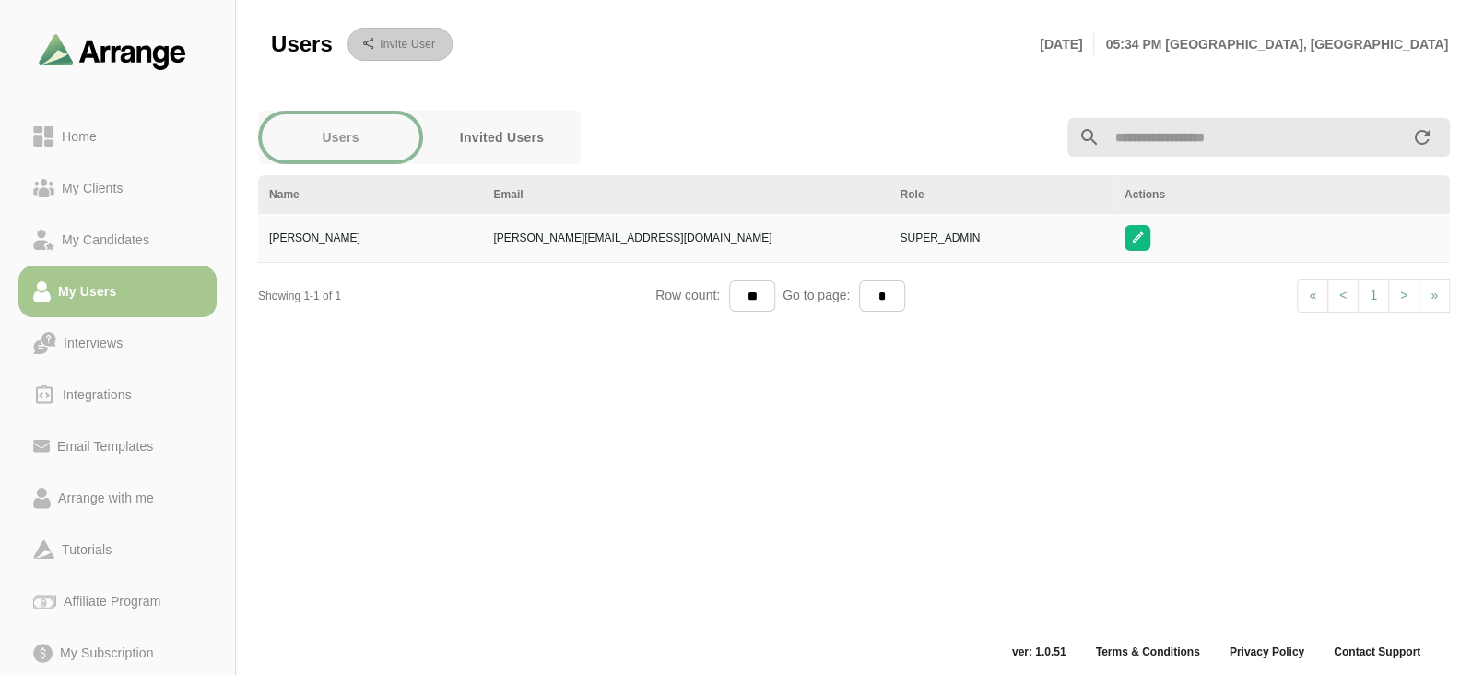
click at [416, 40] on b "Invite User" at bounding box center [407, 44] width 56 height 13
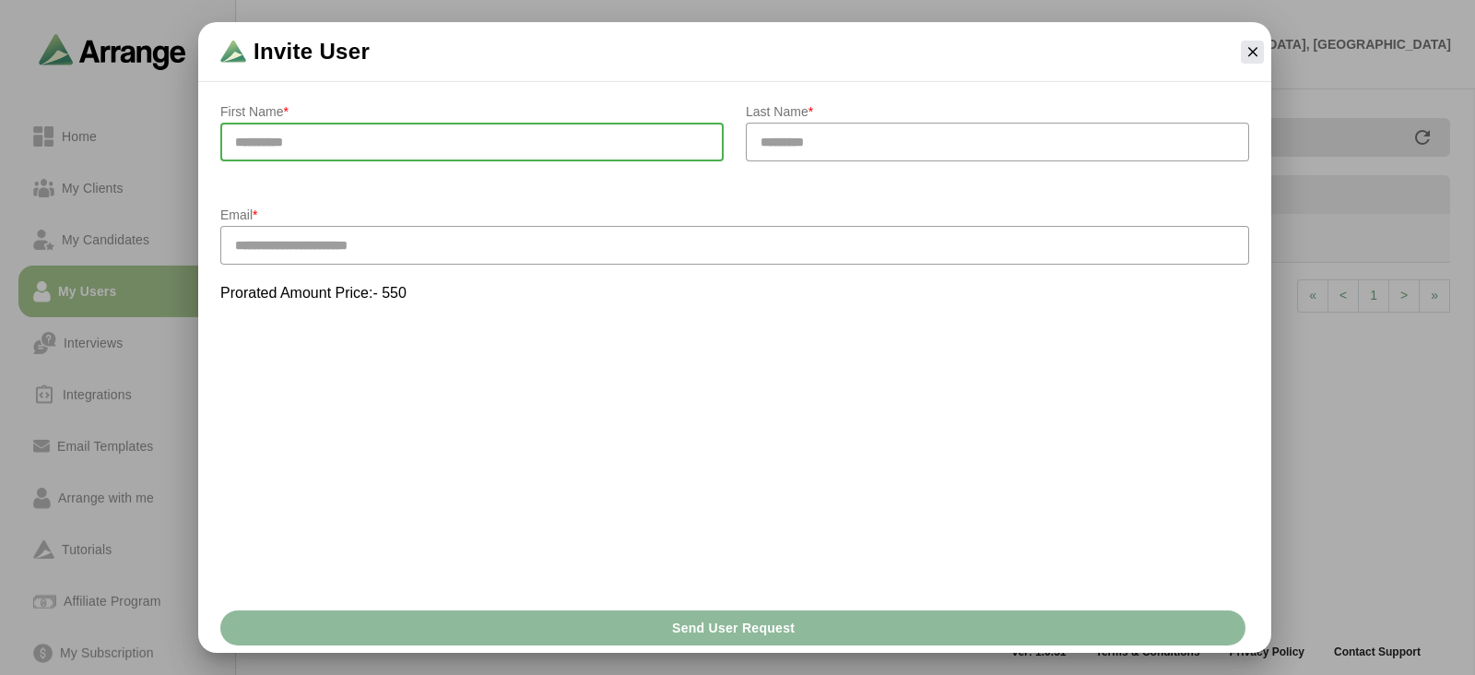
click at [413, 140] on input "text" at bounding box center [471, 142] width 503 height 39
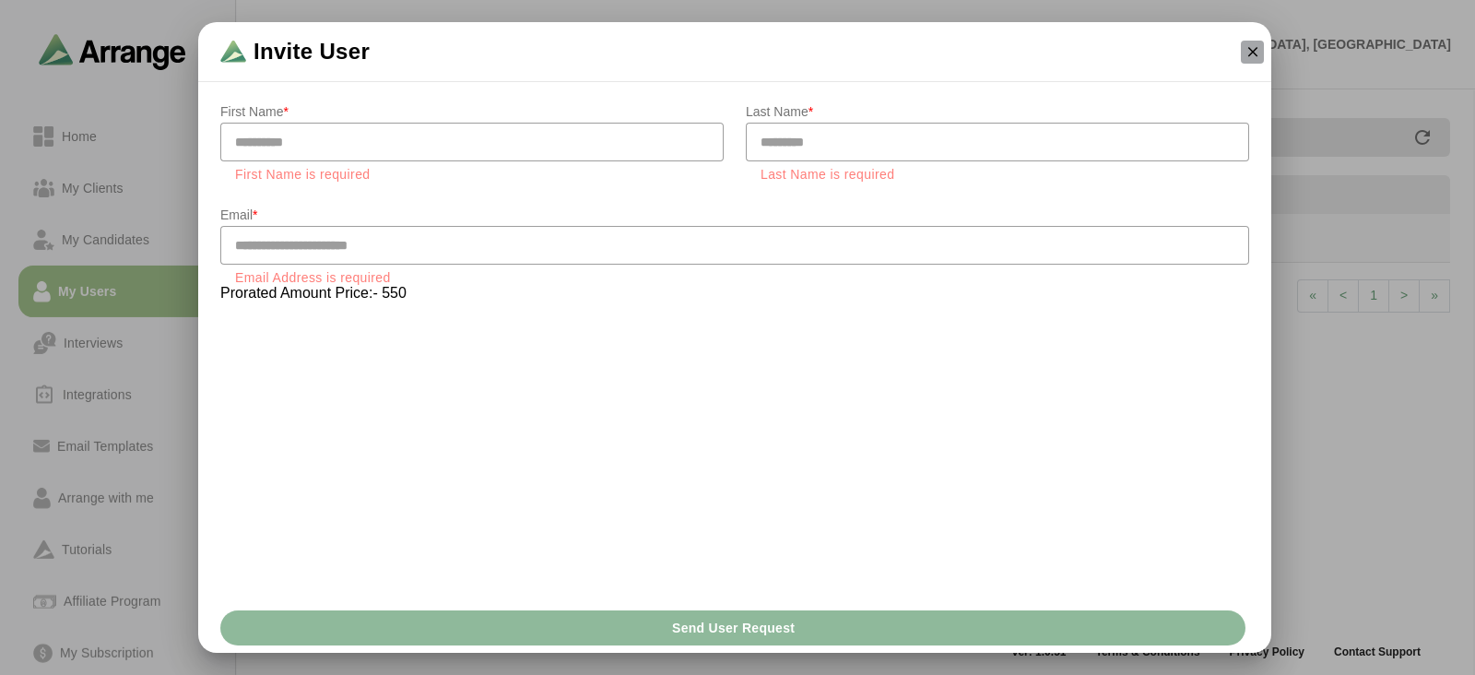
click at [1257, 43] on icon "button" at bounding box center [1252, 51] width 17 height 17
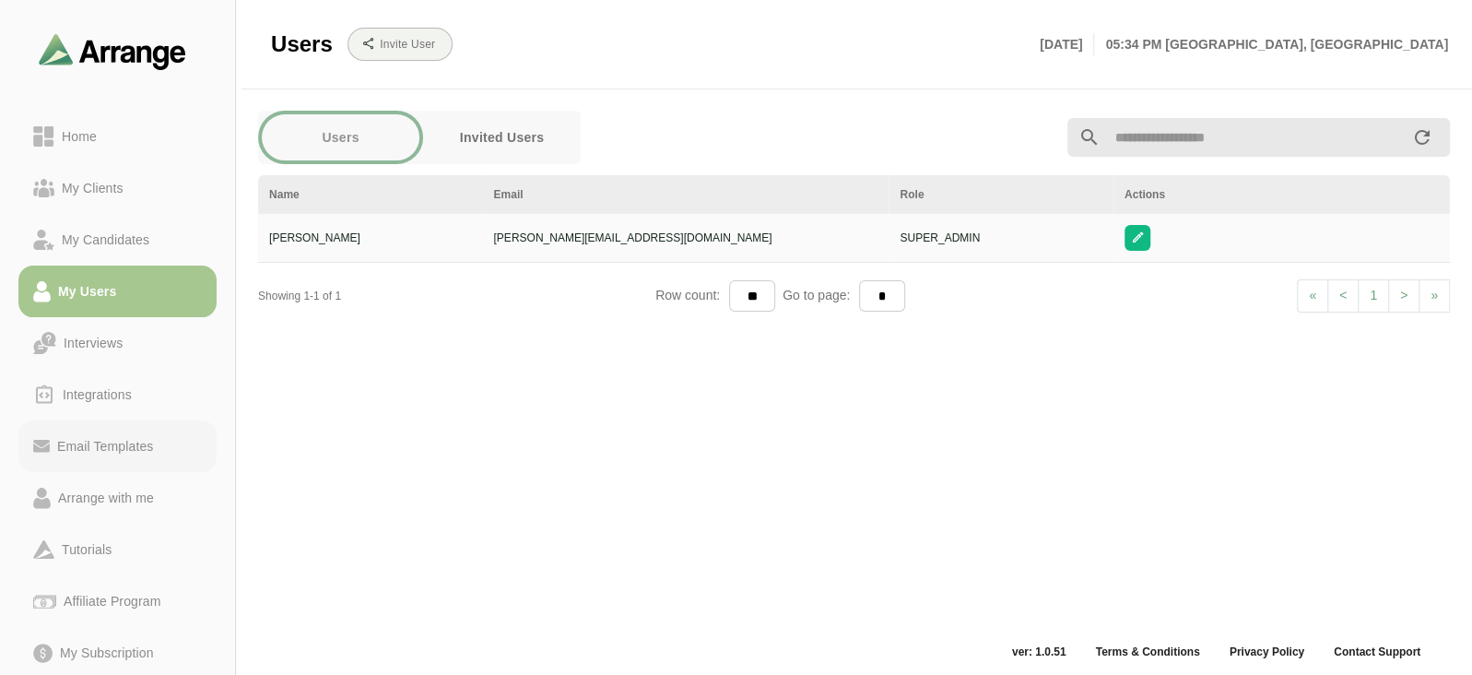
scroll to position [149, 0]
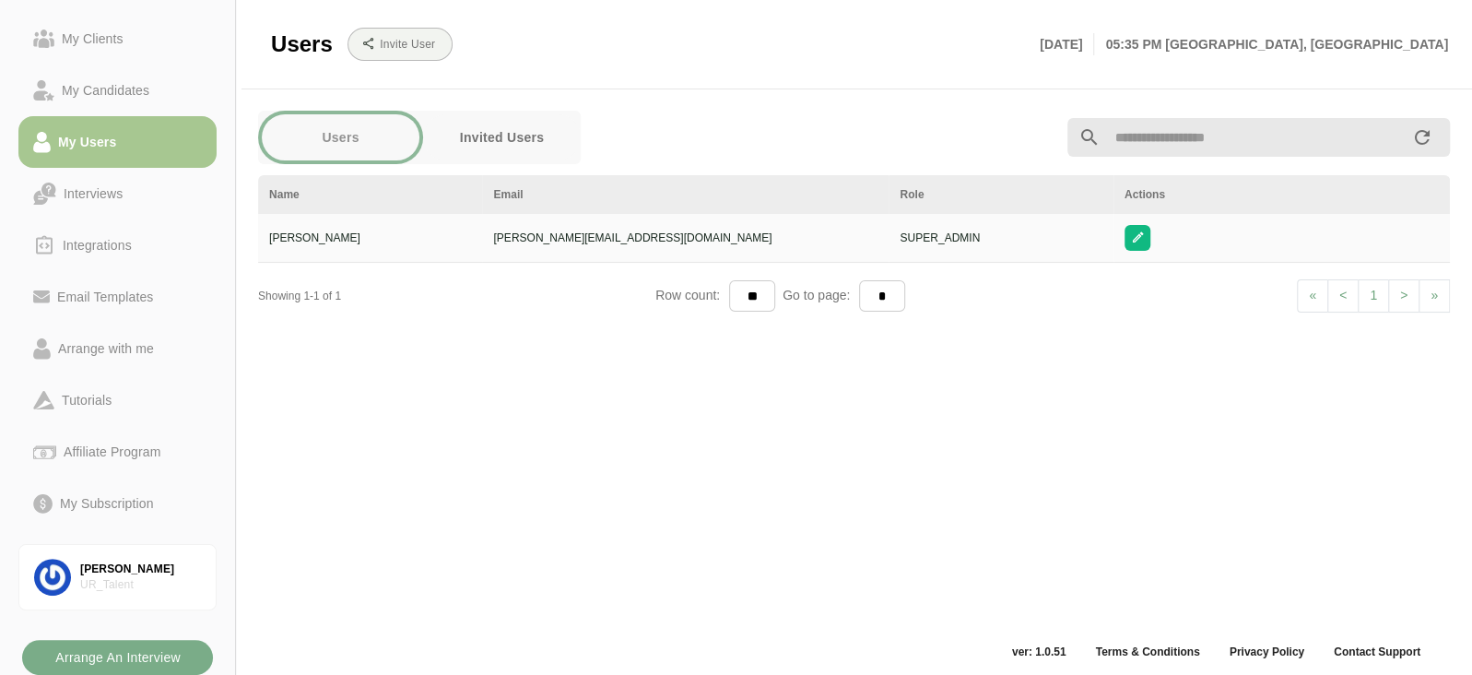
click at [471, 135] on button "Invited Users" at bounding box center [502, 137] width 158 height 46
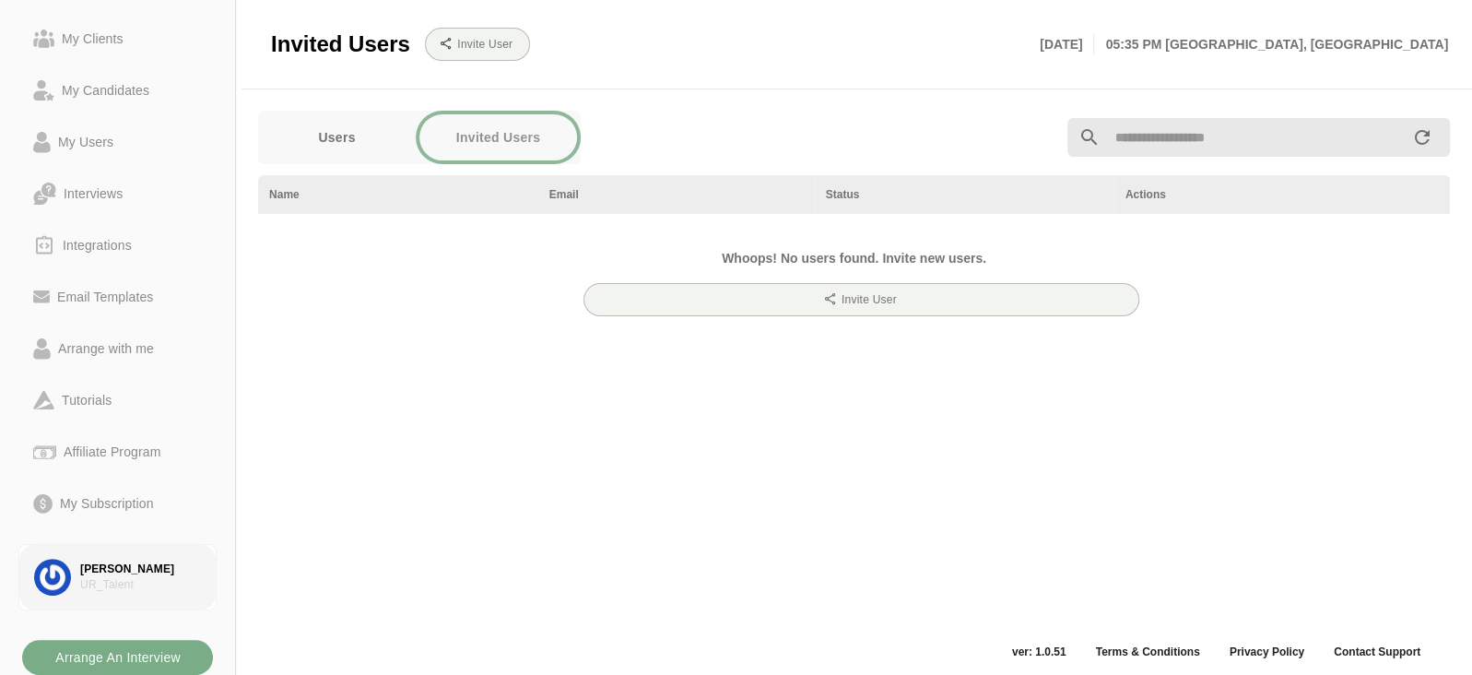
click at [117, 573] on div "Udit Raj" at bounding box center [140, 569] width 121 height 16
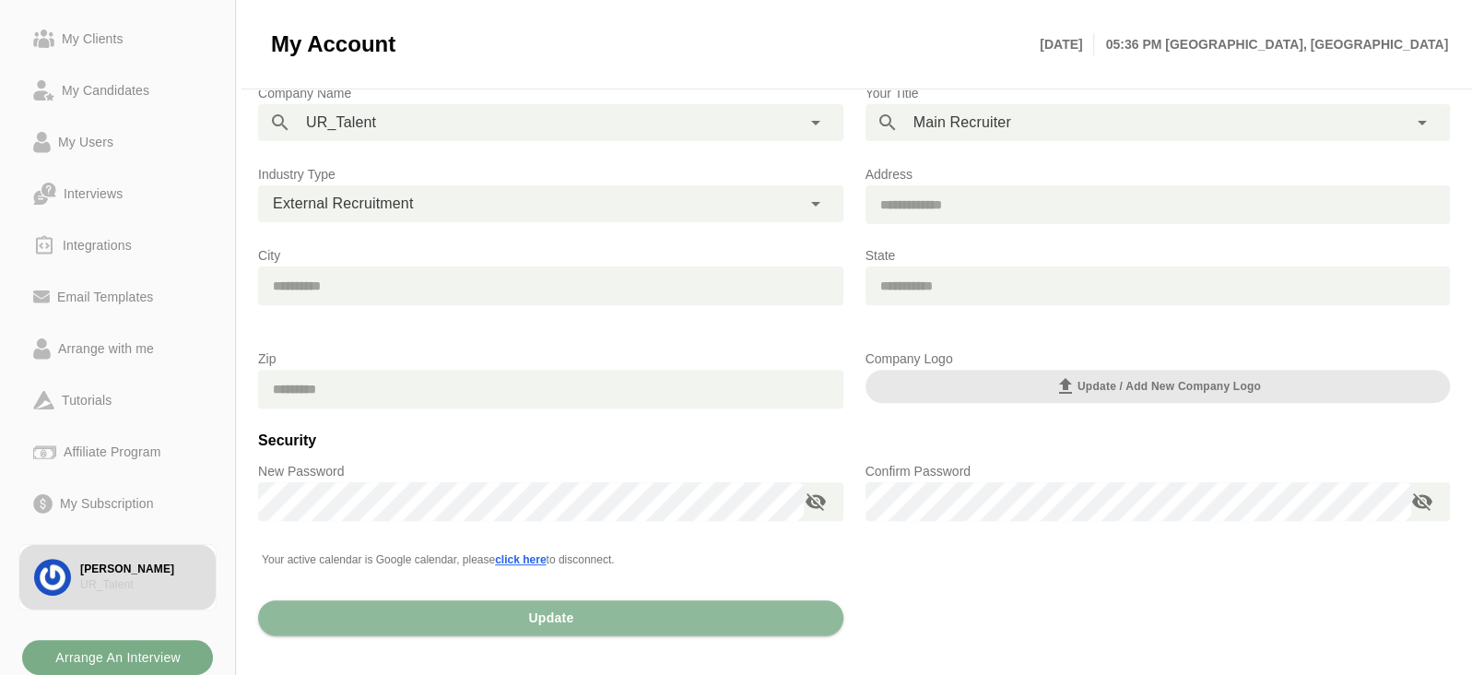
scroll to position [278, 0]
